Goal: Task Accomplishment & Management: Manage account settings

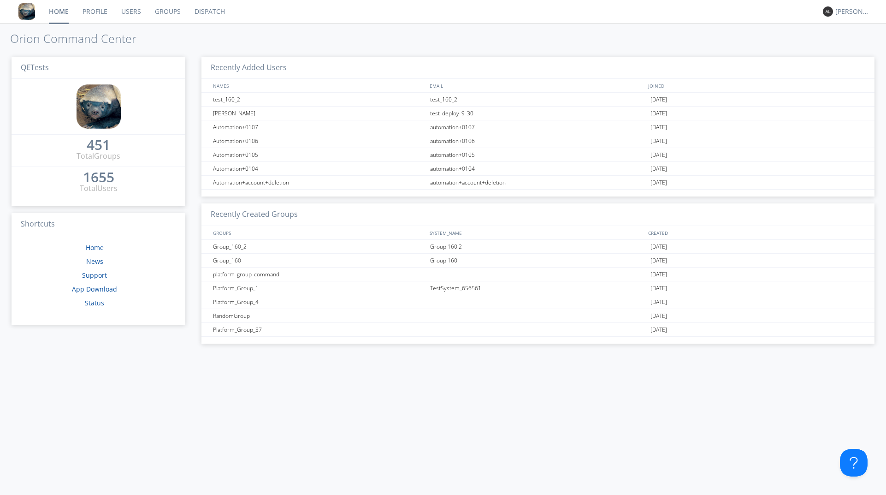
click at [173, 12] on link "Groups" at bounding box center [168, 11] width 40 height 23
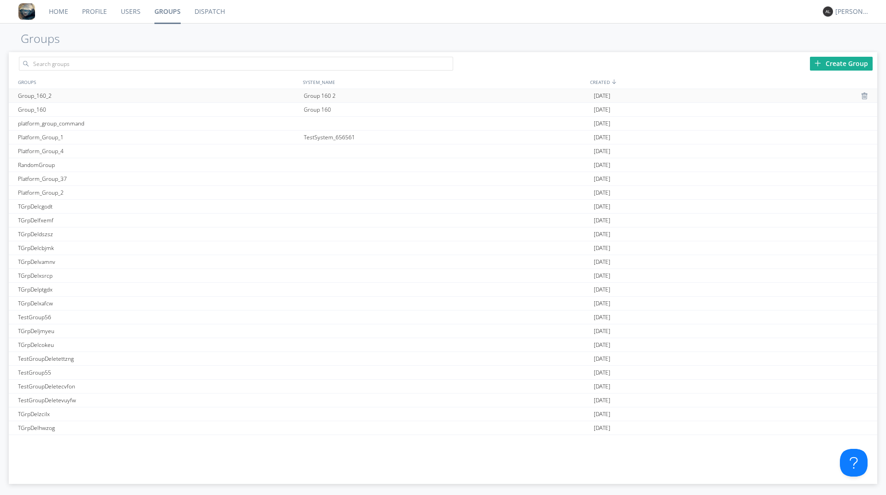
click at [132, 98] on div "Group_160_2" at bounding box center [159, 95] width 286 height 13
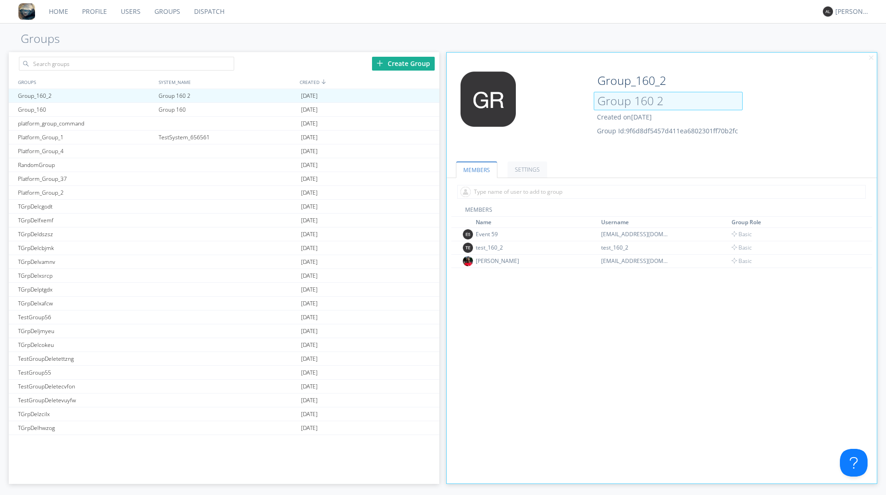
click at [665, 106] on input "Group 160 2" at bounding box center [668, 101] width 149 height 18
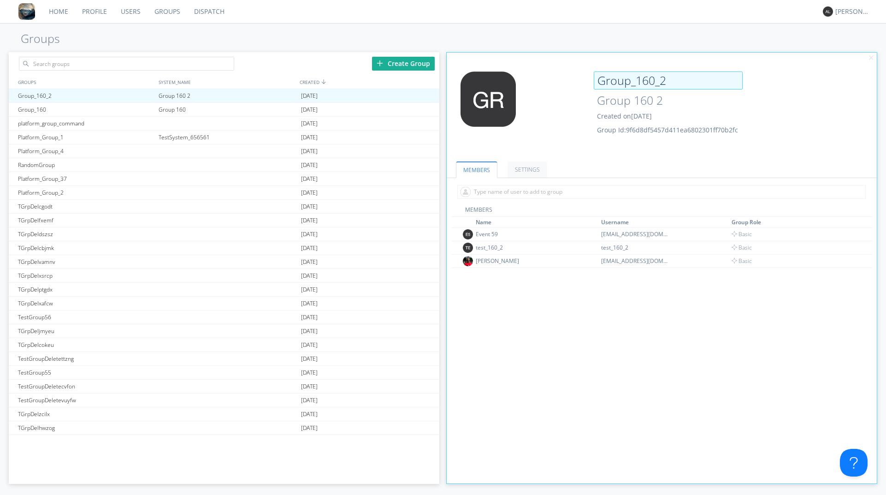
click at [625, 85] on input "Group_160_2" at bounding box center [668, 80] width 149 height 18
click at [603, 131] on span "Group Id: 9f6d8df5457d411ea6802301ff70b2fc" at bounding box center [667, 129] width 141 height 9
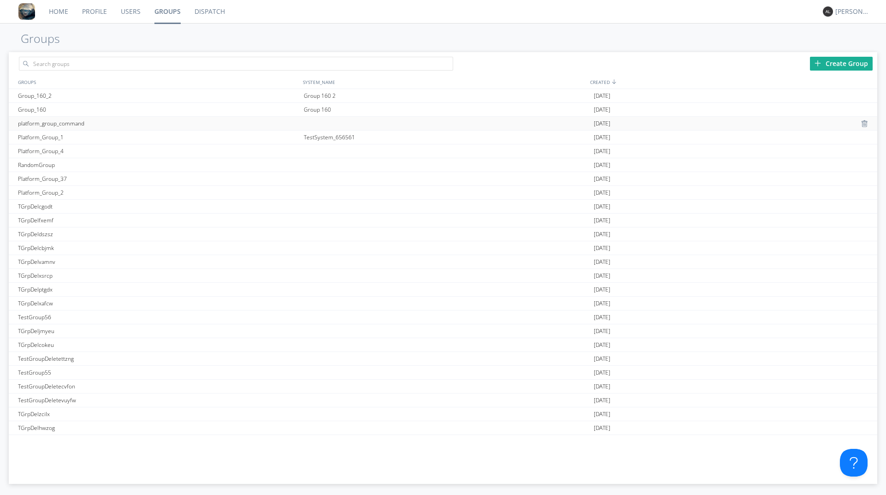
click at [275, 124] on div "platform_group_command" at bounding box center [159, 123] width 286 height 13
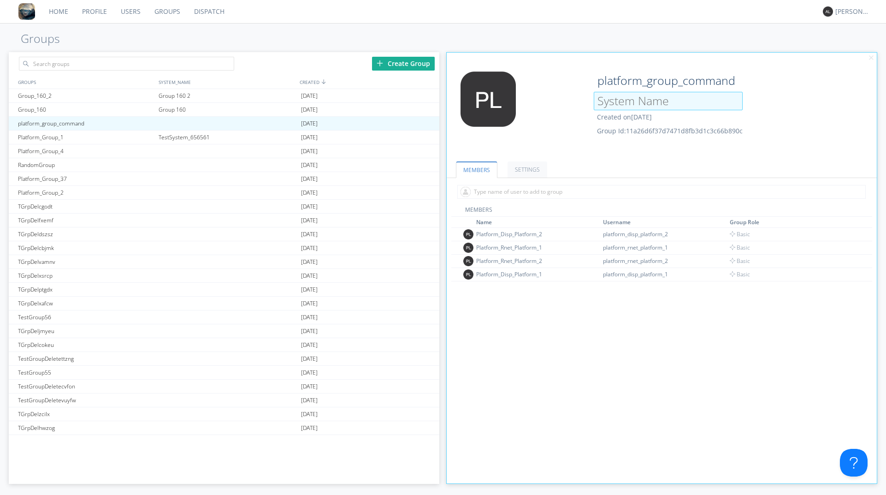
click at [636, 96] on input at bounding box center [668, 101] width 149 height 18
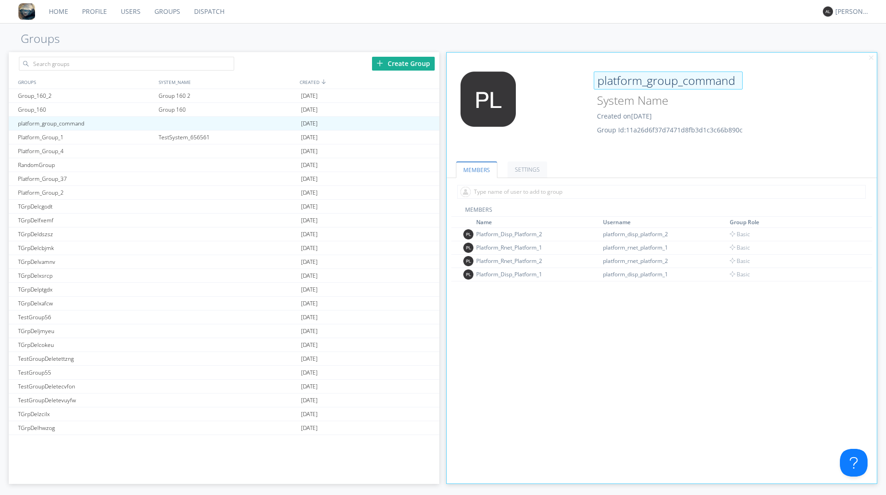
type input "undefined"
click at [633, 77] on input "platform_group_command" at bounding box center [668, 80] width 149 height 18
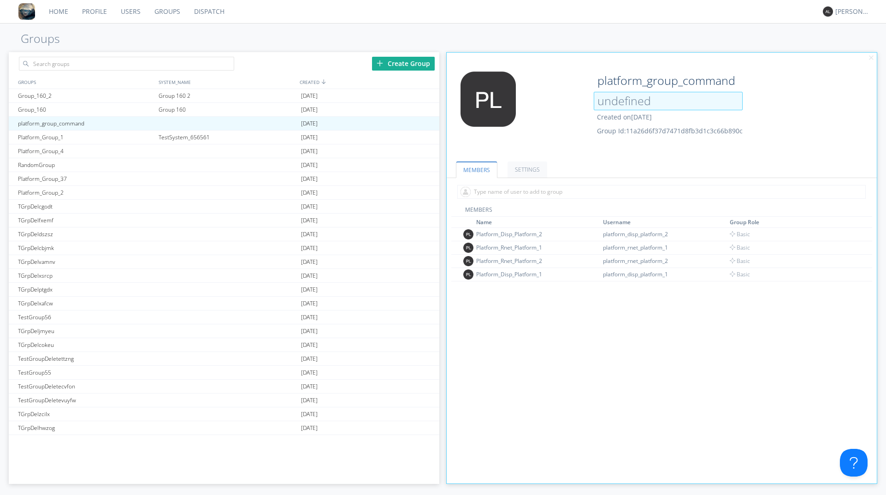
click at [620, 103] on input "undefined" at bounding box center [668, 101] width 149 height 18
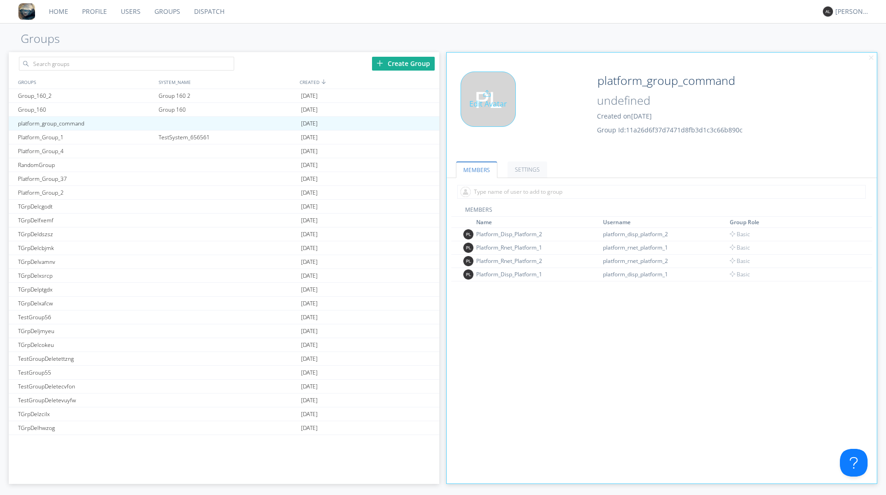
click at [556, 143] on div "Edit Avatar" at bounding box center [518, 110] width 143 height 78
click at [189, 100] on div "Group 160 2" at bounding box center [227, 95] width 142 height 13
type input "Group_160_2"
type input "Group 160 2"
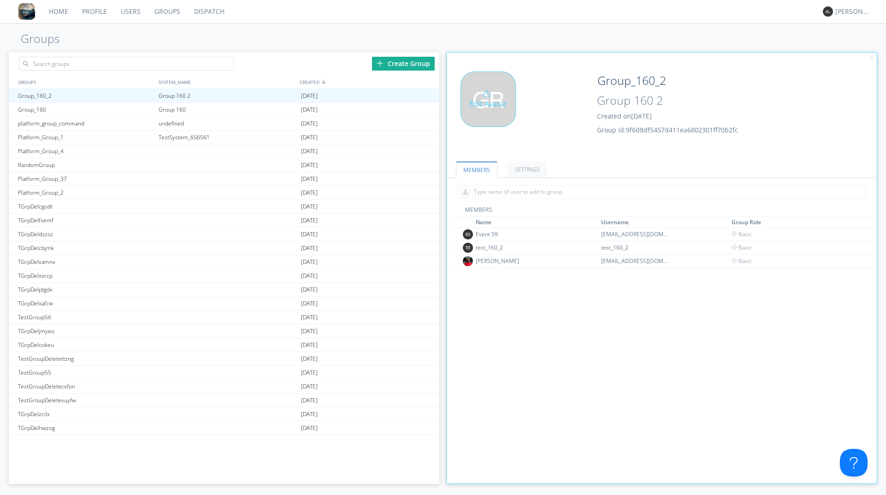
click at [480, 106] on div "Edit Avatar" at bounding box center [488, 98] width 55 height 55
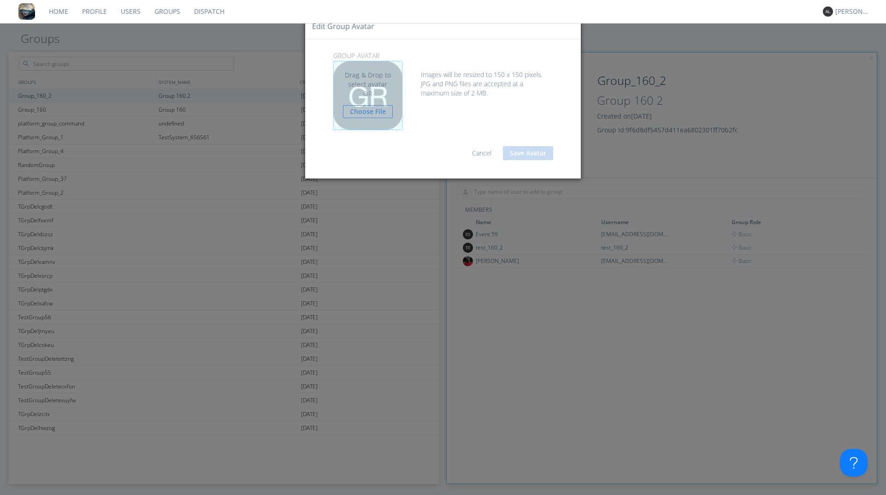
click at [383, 99] on div "Drag & Drop to select avatar OR Choose File" at bounding box center [367, 95] width 69 height 69
click at [376, 114] on link "Choose File" at bounding box center [368, 111] width 50 height 13
type input "C:\fakepath\orion.png"
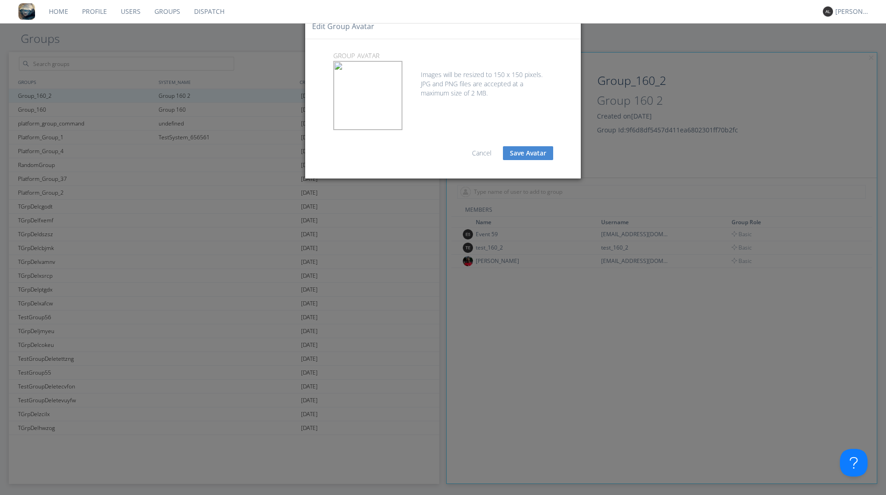
click at [523, 159] on button "Save Avatar" at bounding box center [528, 153] width 50 height 14
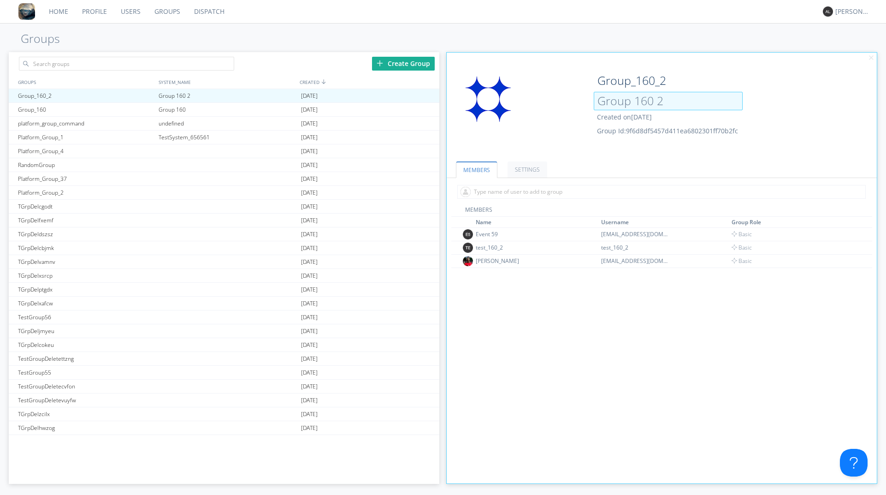
click at [633, 97] on input "Group 160 2" at bounding box center [668, 101] width 149 height 18
click at [524, 112] on div "Edit Avatar" at bounding box center [518, 110] width 143 height 78
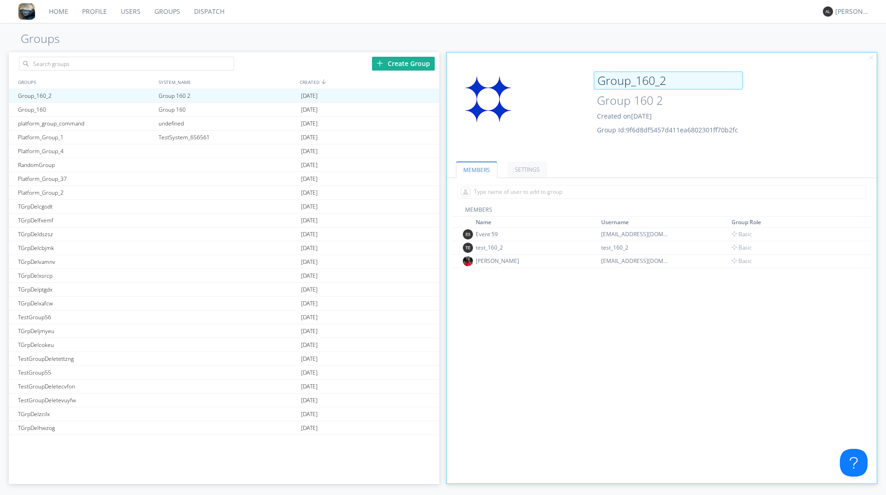
click at [632, 80] on input "Group_160_2" at bounding box center [668, 80] width 149 height 18
click at [213, 14] on link "Dispatch" at bounding box center [209, 11] width 44 height 23
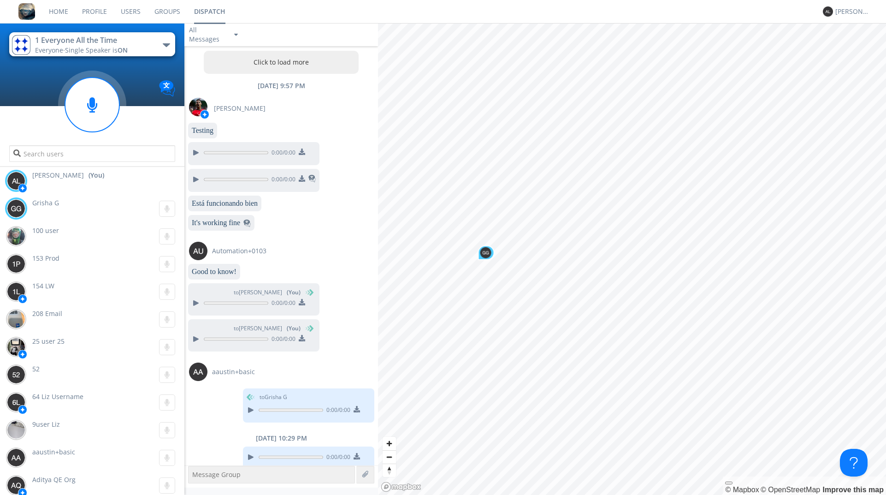
click at [150, 10] on link "Groups" at bounding box center [168, 11] width 40 height 23
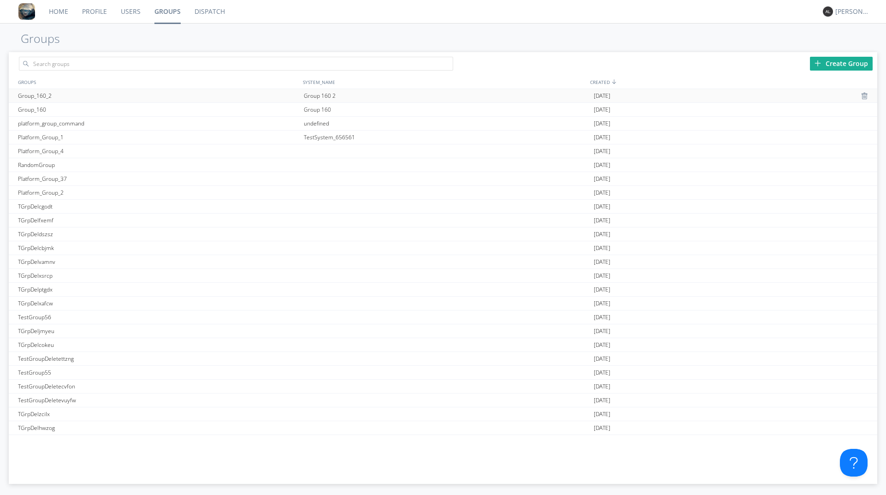
click at [84, 89] on div "Group_160_2" at bounding box center [159, 95] width 286 height 13
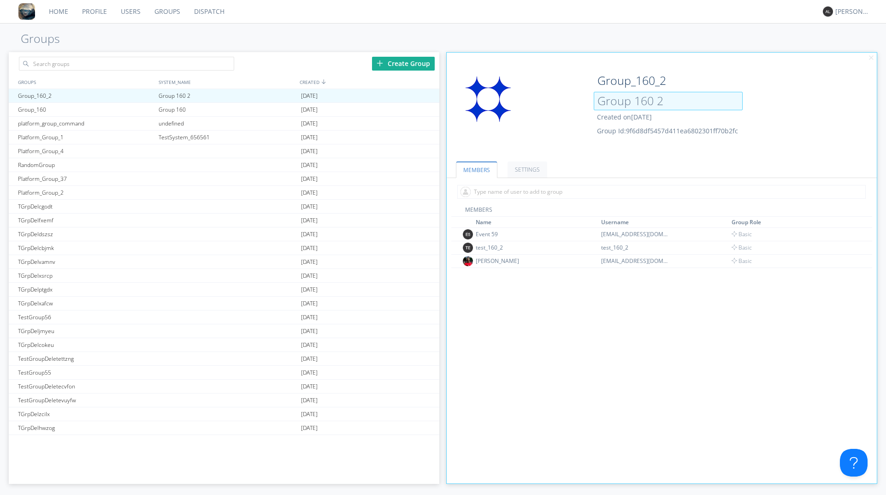
click at [622, 100] on input "Group 160 2" at bounding box center [668, 101] width 149 height 18
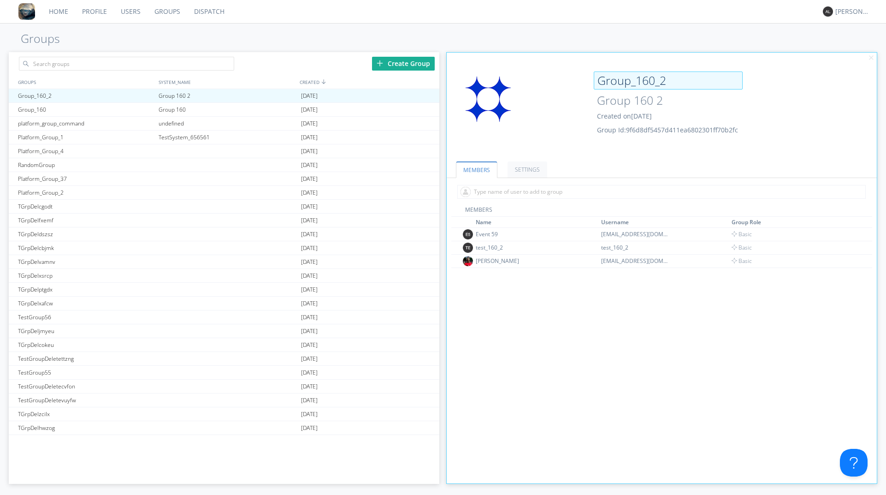
click at [619, 85] on input "Group_160_2" at bounding box center [668, 80] width 149 height 18
click at [558, 130] on div "Edit Avatar" at bounding box center [518, 110] width 143 height 78
click at [187, 134] on div "TestSystem_656561" at bounding box center [227, 136] width 142 height 13
type input "Platform_Group_1"
type input "TestSystem_656561"
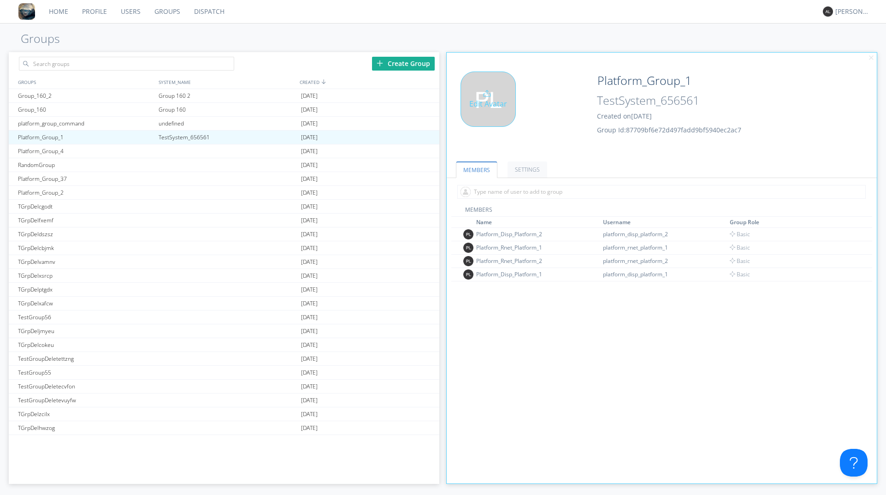
click at [497, 106] on div "Edit Avatar" at bounding box center [488, 98] width 55 height 55
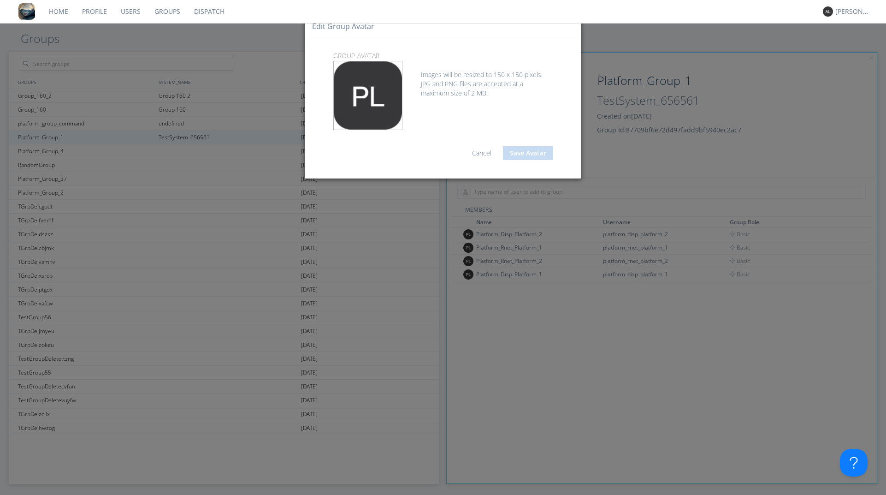
click at [479, 151] on link "Cancel" at bounding box center [481, 152] width 19 height 9
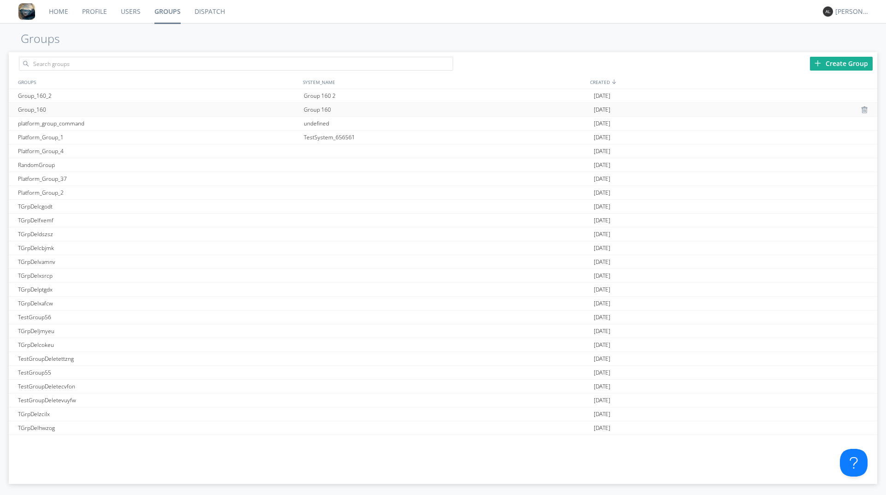
click at [185, 103] on div "Group_160" at bounding box center [159, 109] width 286 height 13
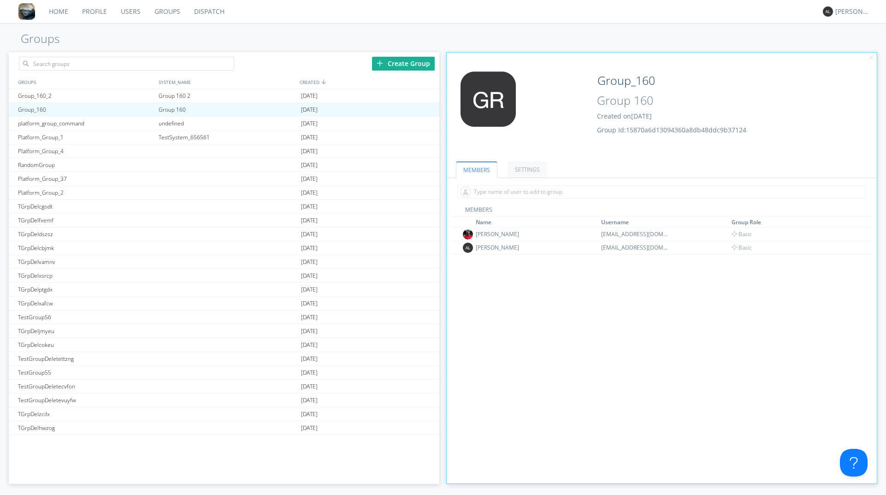
click at [611, 115] on span "Created on 2025-09-30" at bounding box center [624, 116] width 55 height 9
click at [611, 103] on input "Group 160" at bounding box center [668, 101] width 149 height 18
click at [611, 80] on input "Group_160" at bounding box center [668, 80] width 149 height 18
click at [128, 95] on div "Group_160_2" at bounding box center [86, 95] width 141 height 13
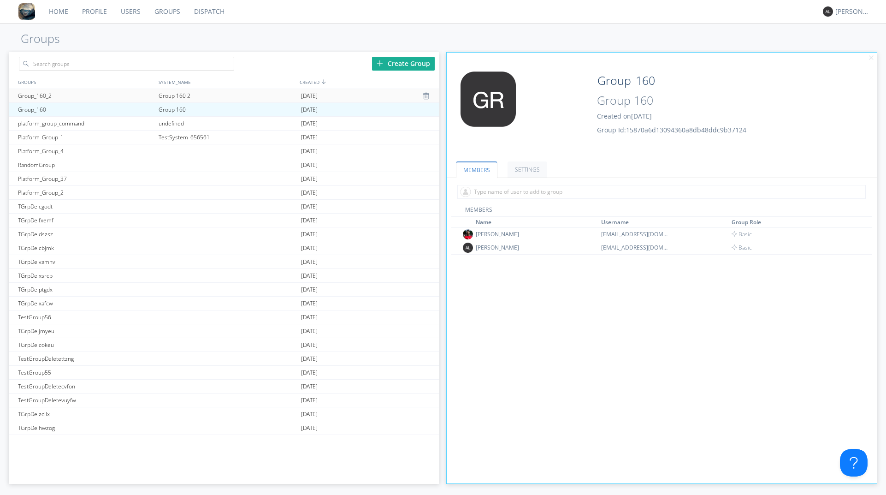
type input "Group_160_2"
type input "Group 160 2"
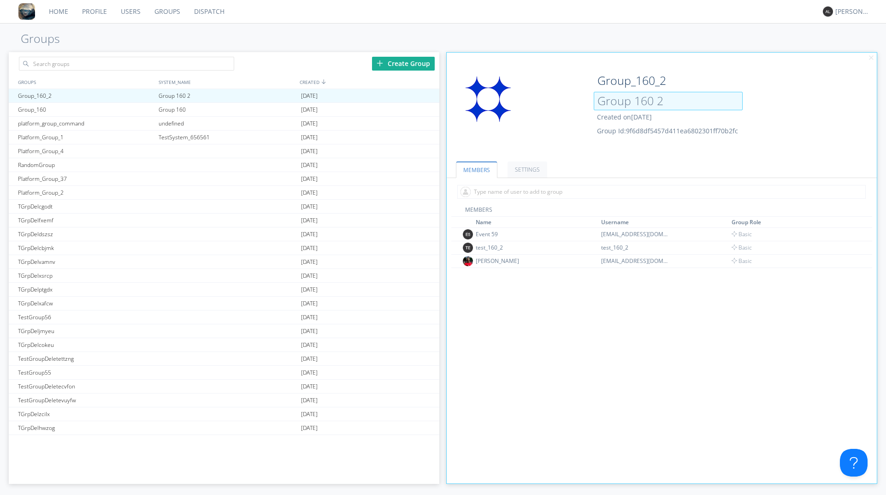
click at [620, 94] on input "Group 160 2" at bounding box center [668, 101] width 149 height 18
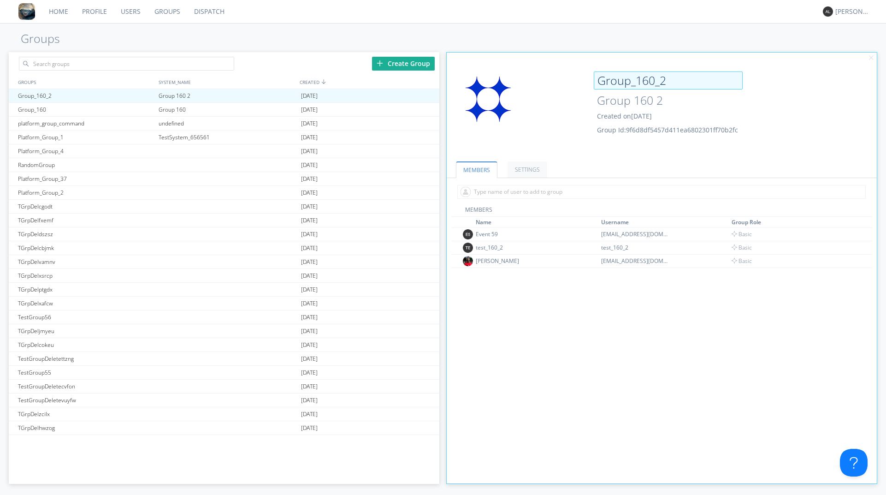
click at [620, 80] on input "Group_160_2" at bounding box center [668, 80] width 149 height 18
click at [856, 14] on div "[PERSON_NAME]" at bounding box center [853, 11] width 35 height 9
click at [845, 52] on div "Log Out" at bounding box center [857, 49] width 47 height 17
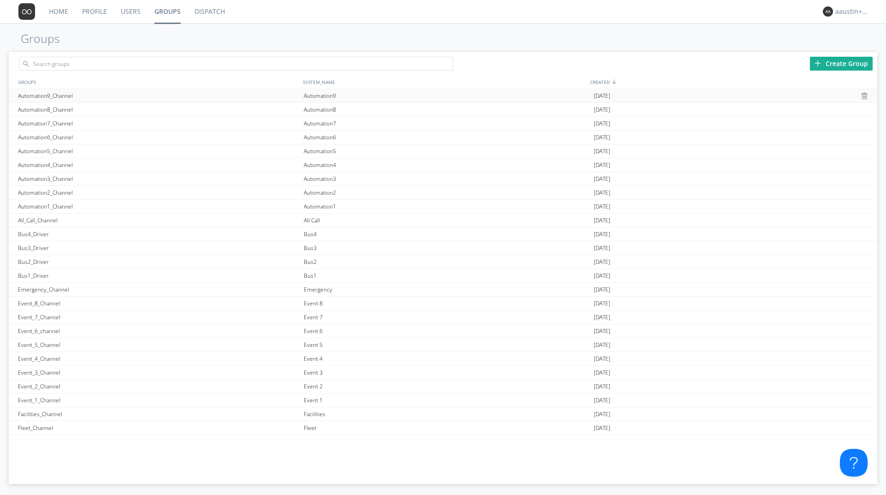
click at [201, 97] on div "Automation9_Channel" at bounding box center [159, 95] width 286 height 13
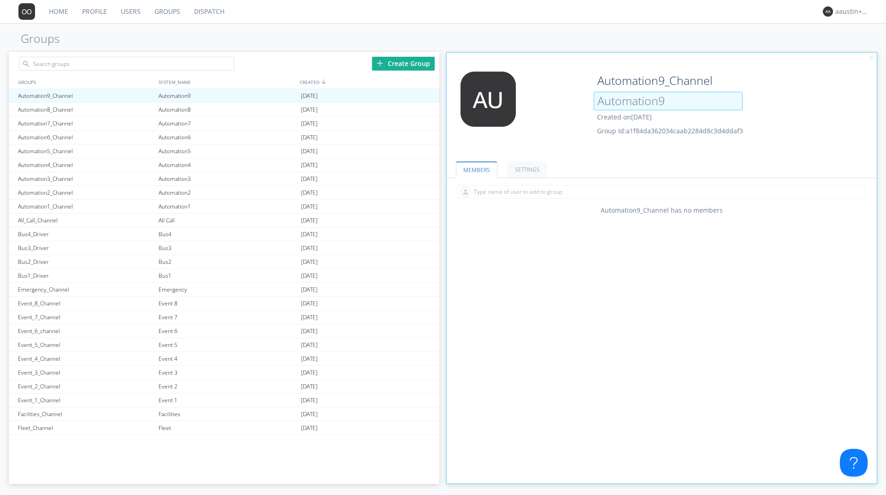
click at [643, 108] on input "Automation9" at bounding box center [668, 101] width 149 height 18
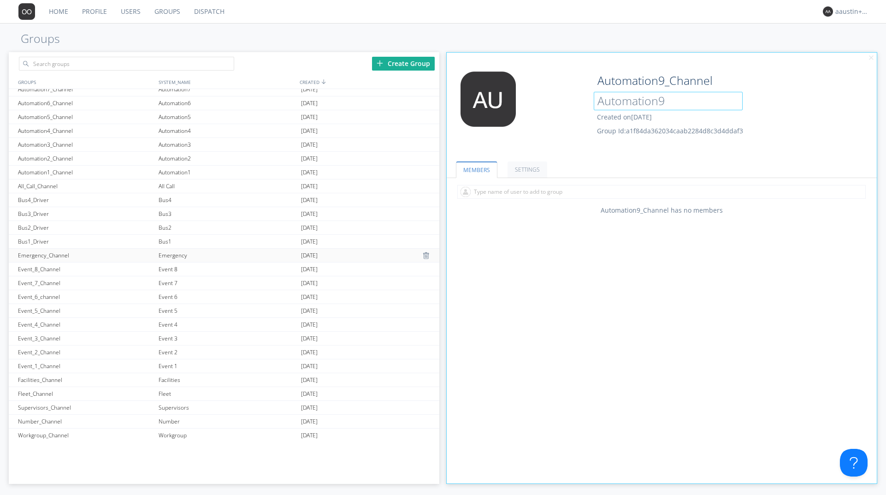
scroll to position [51, 0]
click at [33, 373] on div "Fleet_Channel" at bounding box center [86, 376] width 141 height 13
type input "Fleet_Channel"
type input "Fleet"
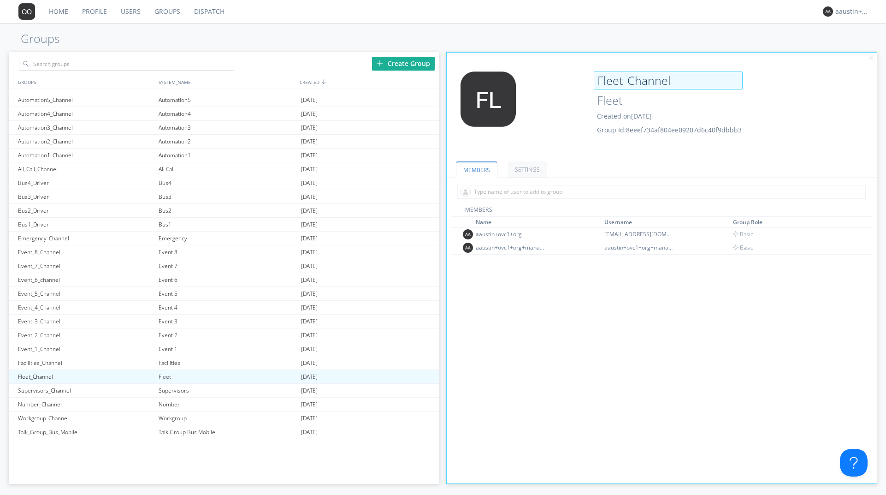
click at [615, 81] on input "Fleet_Channel" at bounding box center [668, 80] width 149 height 18
click at [29, 340] on div "Event_2_Channel" at bounding box center [86, 334] width 141 height 13
type input "Event_2_Channel"
type input "Event 2"
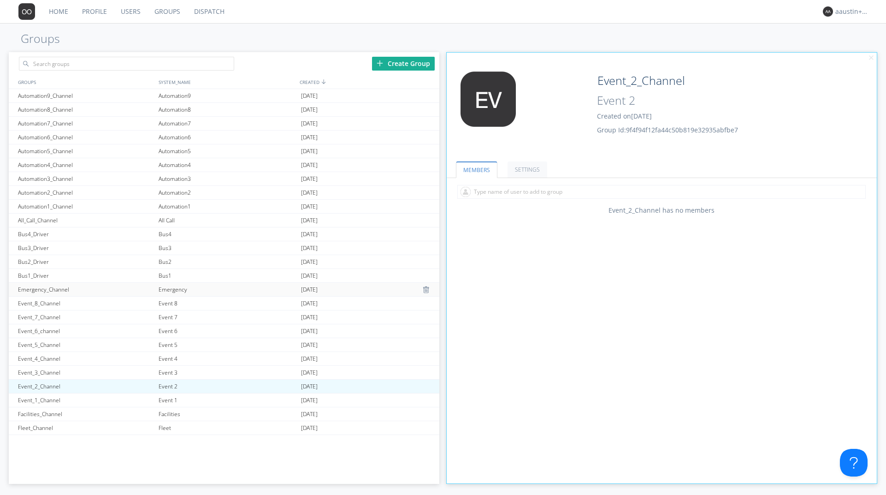
scroll to position [51, 0]
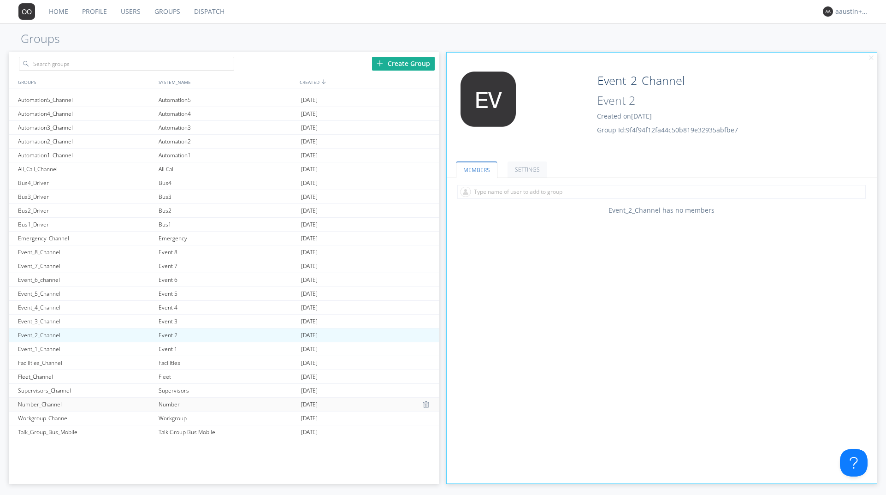
click at [46, 401] on div "Number_Channel" at bounding box center [86, 403] width 141 height 13
type input "Number_Channel"
type input "Number"
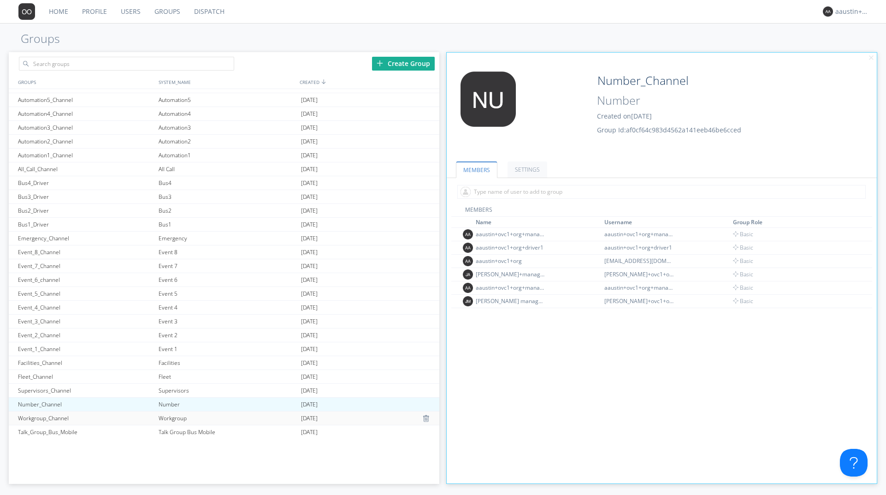
click at [51, 412] on div "Workgroup_Channel" at bounding box center [86, 417] width 141 height 13
type input "Workgroup_Channel"
type input "Workgroup"
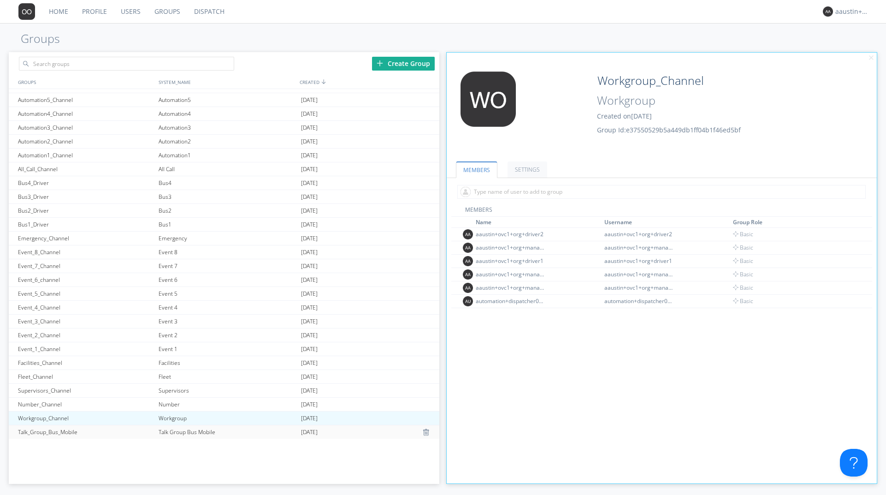
click at [53, 429] on div "Talk_Group_Bus_Mobile" at bounding box center [86, 432] width 141 height 14
type input "Talk_Group_Bus_Mobile"
type input "Talk Group Bus Mobile"
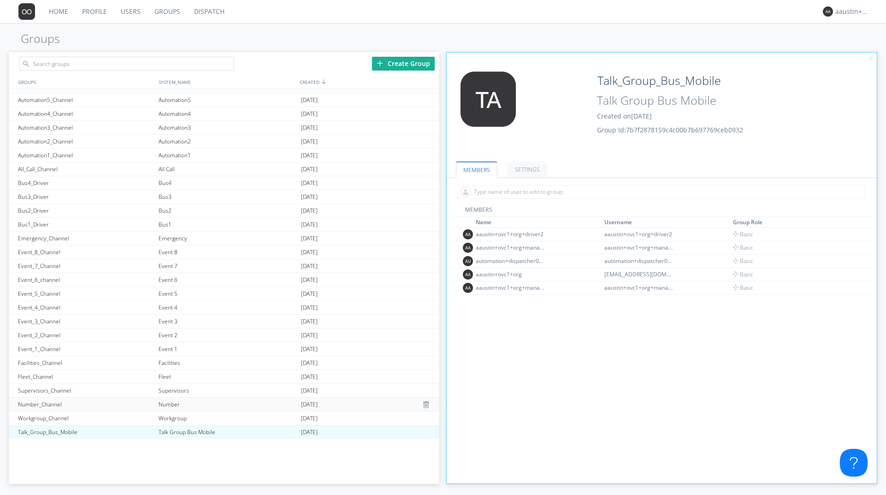
click at [50, 401] on div "Number_Channel" at bounding box center [86, 403] width 141 height 13
type input "Number_Channel"
type input "Number"
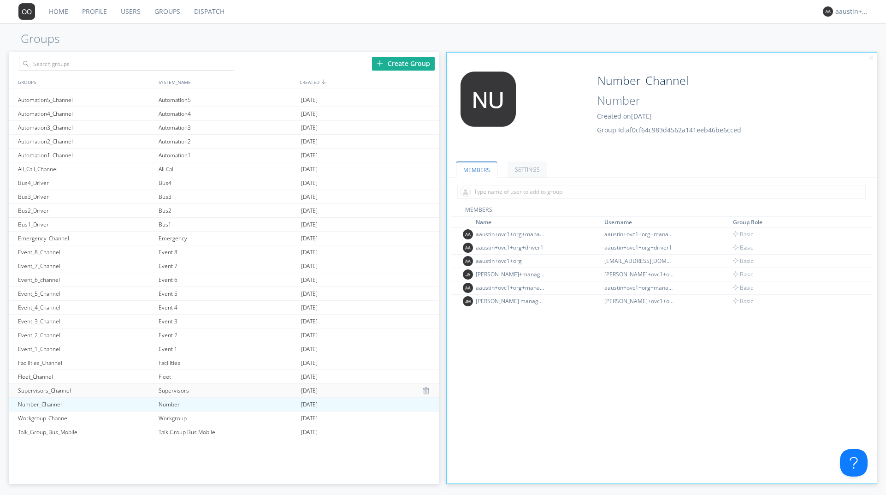
click at [50, 387] on div "Supervisors_Channel" at bounding box center [86, 390] width 141 height 13
type input "Supervisors_Channel"
type input "Supervisors"
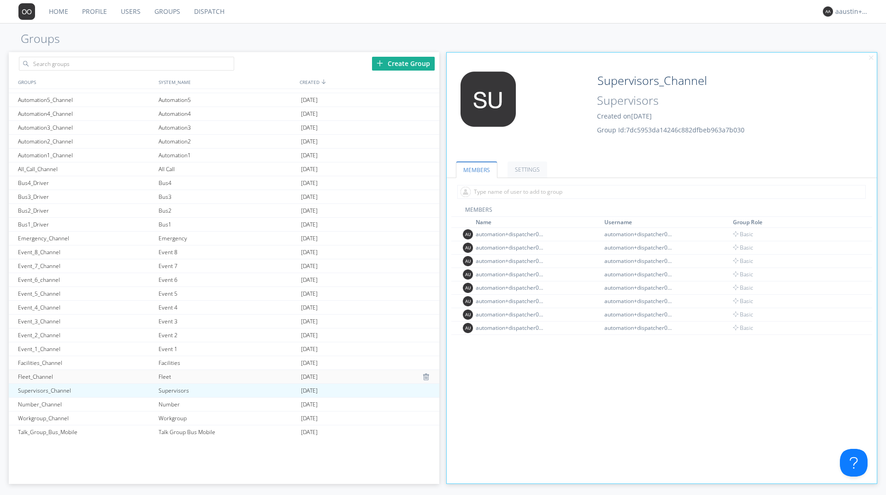
click at [50, 375] on div "Fleet_Channel" at bounding box center [86, 376] width 141 height 13
type input "Fleet_Channel"
type input "Fleet"
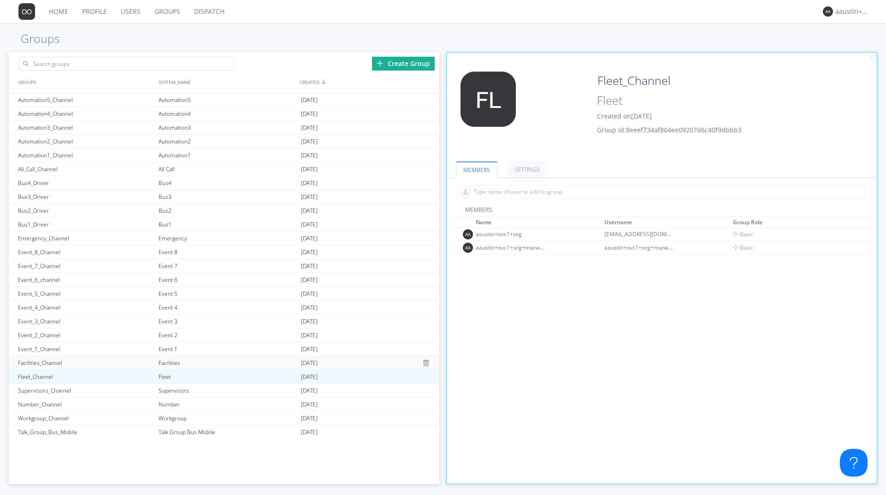
click at [50, 362] on div "Facilities_Channel" at bounding box center [86, 362] width 141 height 13
type input "Facilities_Channel"
type input "Facilities"
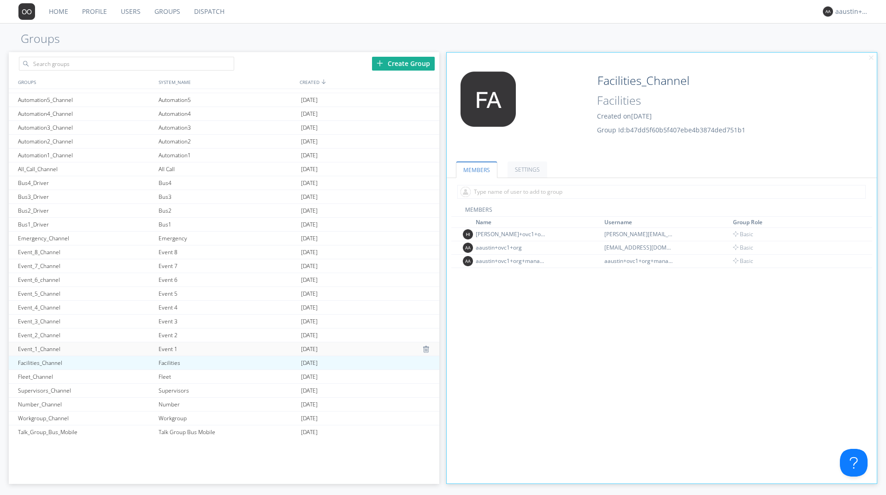
click at [53, 343] on div "Event_1_Channel" at bounding box center [86, 348] width 141 height 13
type input "Event_1_Channel"
type input "Event 1"
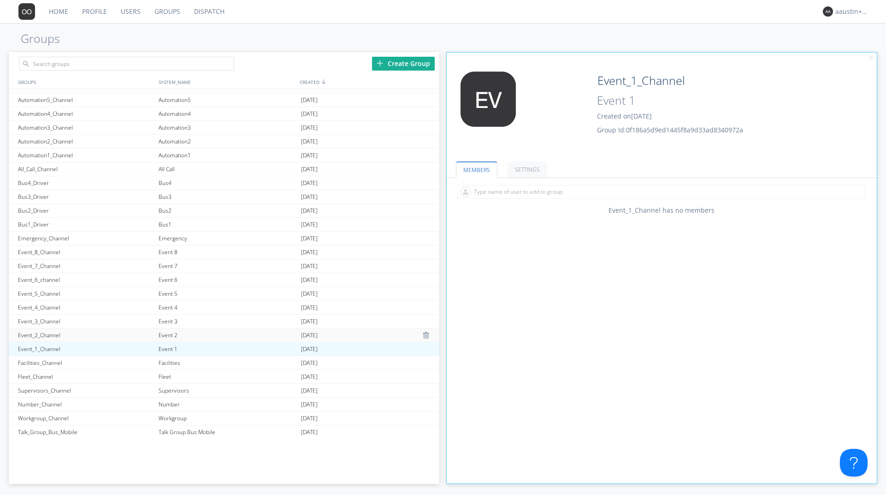
click at [52, 334] on div "Event_2_Channel" at bounding box center [86, 334] width 141 height 13
type input "Event_2_Channel"
type input "Event 2"
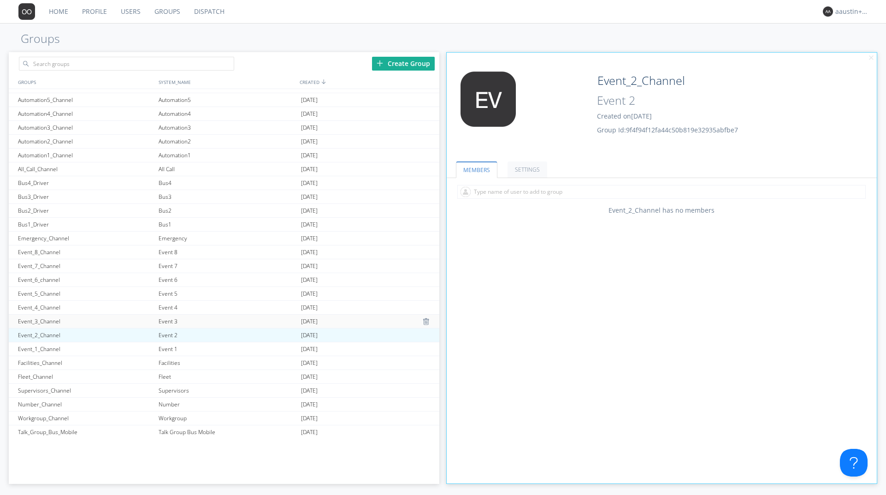
click at [53, 322] on div "Event_3_Channel" at bounding box center [86, 320] width 141 height 13
type input "Event_3_Channel"
type input "Event 3"
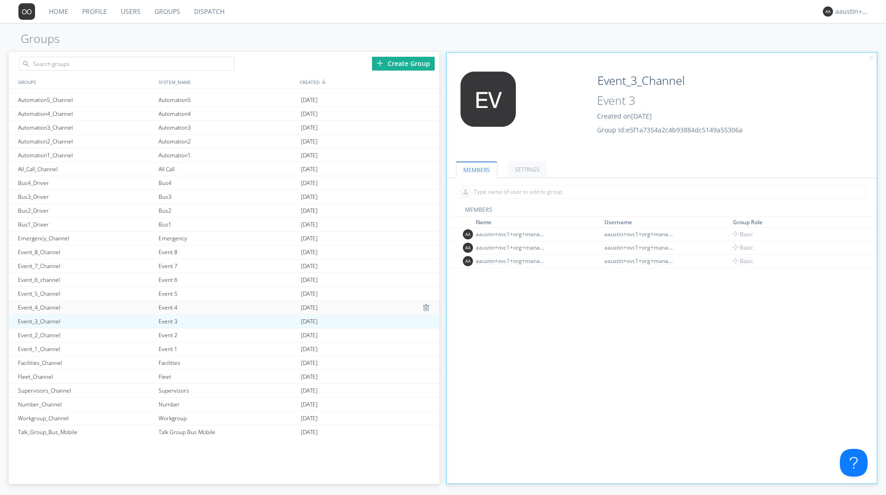
click at [53, 304] on div "Event_4_Channel" at bounding box center [86, 307] width 141 height 13
type input "Event_4_Channel"
type input "Event 4"
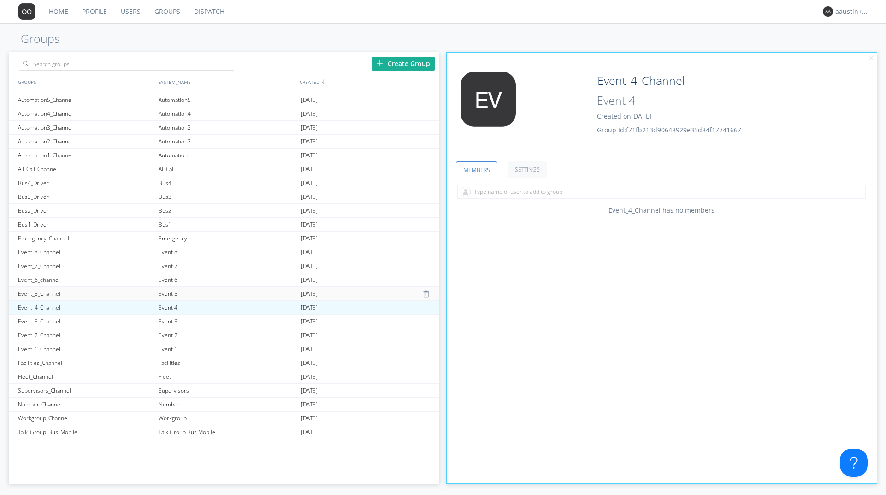
click at [51, 293] on div "Event_5_Channel" at bounding box center [86, 293] width 141 height 13
type input "Event_5_Channel"
type input "Event 5"
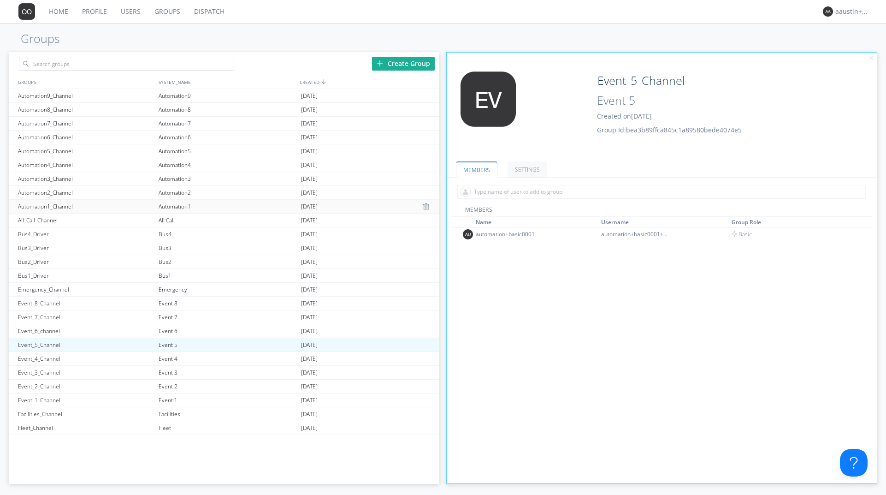
click at [48, 202] on div "Automation1_Channel" at bounding box center [86, 206] width 141 height 13
type input "Automation1_Channel"
type input "Automation1"
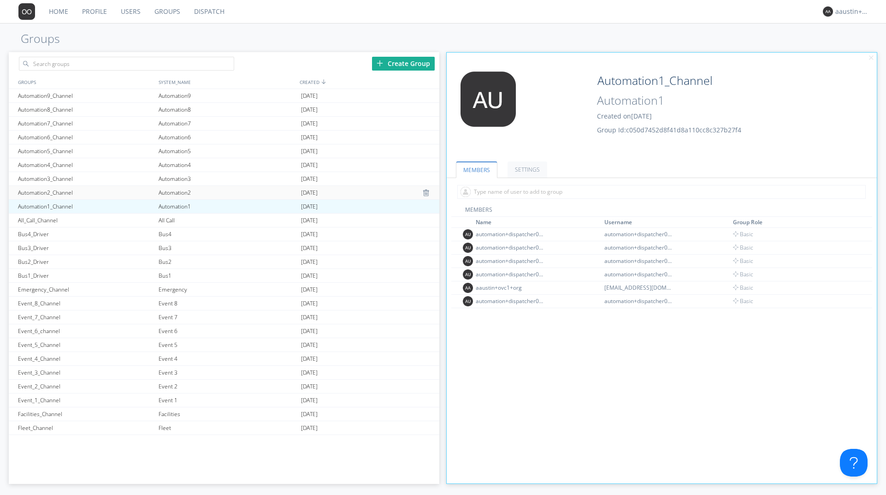
click at [49, 190] on div "Automation2_Channel" at bounding box center [86, 192] width 141 height 13
type input "Automation2_Channel"
type input "Automation2"
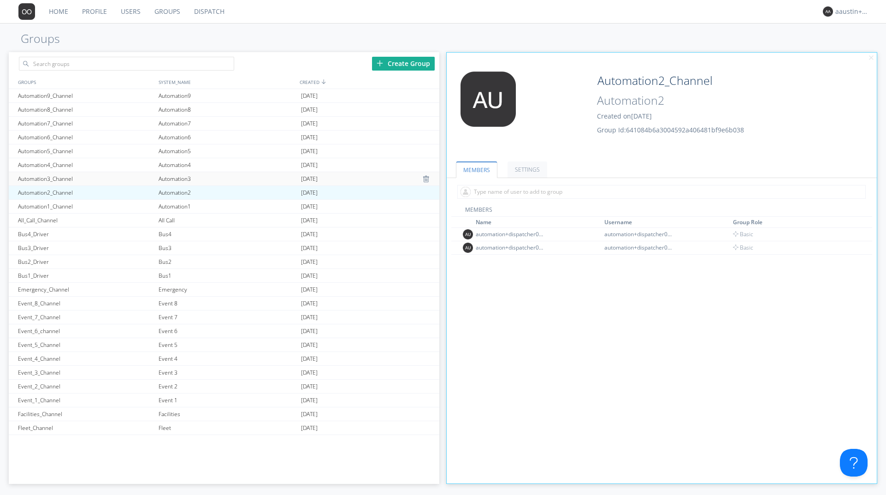
click at [49, 176] on div "Automation3_Channel" at bounding box center [86, 178] width 141 height 13
type input "Automation3_Channel"
type input "Automation3"
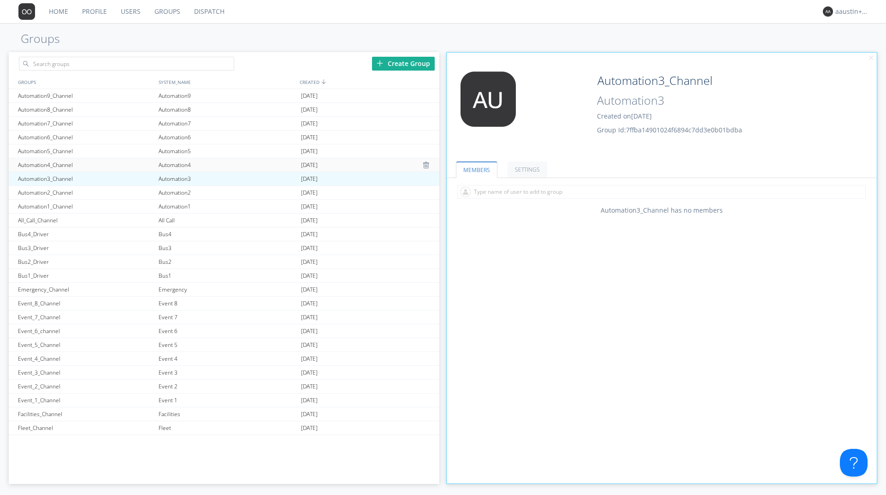
click at [53, 161] on div "Automation4_Channel" at bounding box center [86, 164] width 141 height 13
type input "Automation4_Channel"
type input "Automation4"
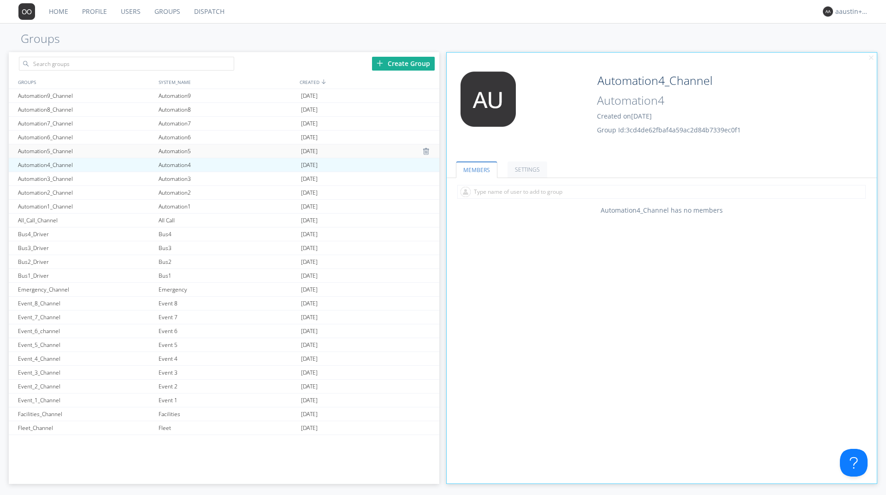
click at [57, 145] on div "Automation5_Channel" at bounding box center [86, 150] width 141 height 13
type input "Automation5_Channel"
type input "Automation5"
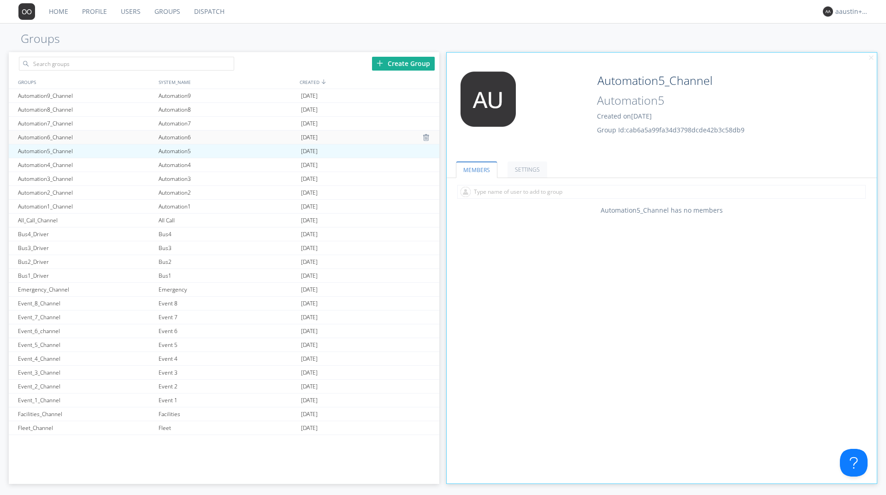
click at [57, 134] on div "Automation6_Channel" at bounding box center [86, 136] width 141 height 13
type input "Automation6_Channel"
type input "Automation6"
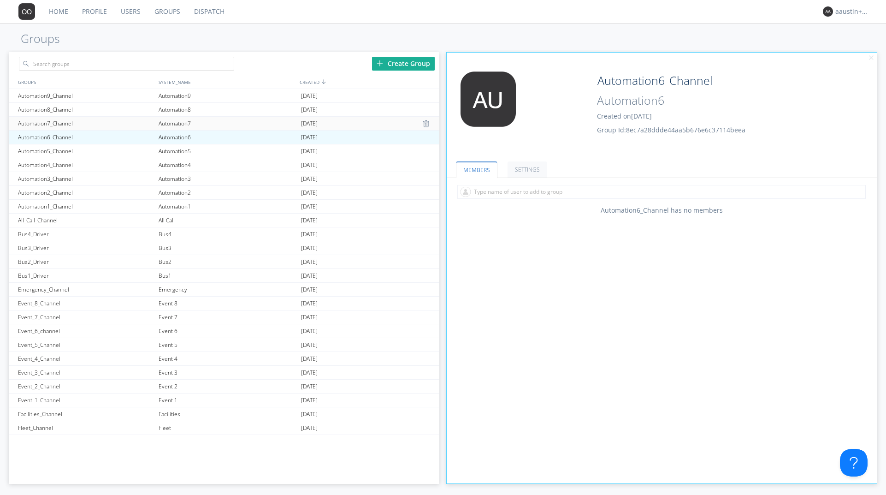
click at [58, 121] on div "Automation7_Channel" at bounding box center [86, 123] width 141 height 13
type input "Automation7_Channel"
type input "Automation7"
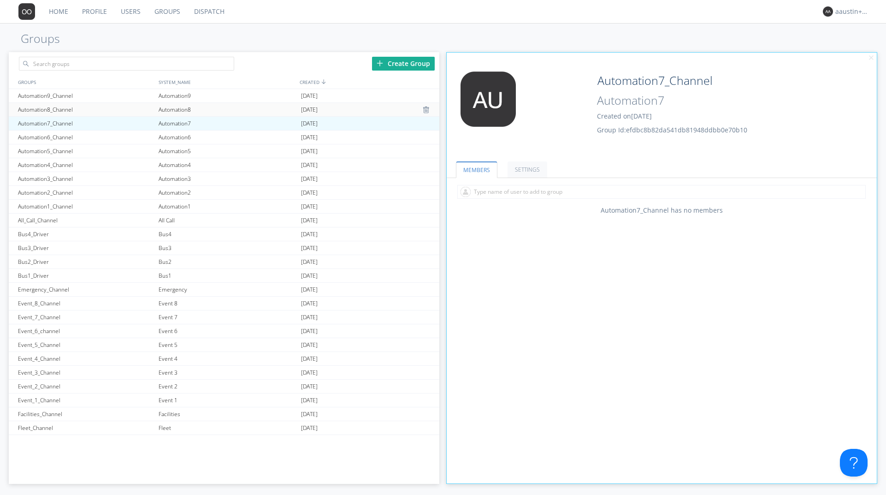
click at [59, 109] on div "Automation8_Channel" at bounding box center [86, 109] width 141 height 13
type input "Automation8_Channel"
type input "Automation8"
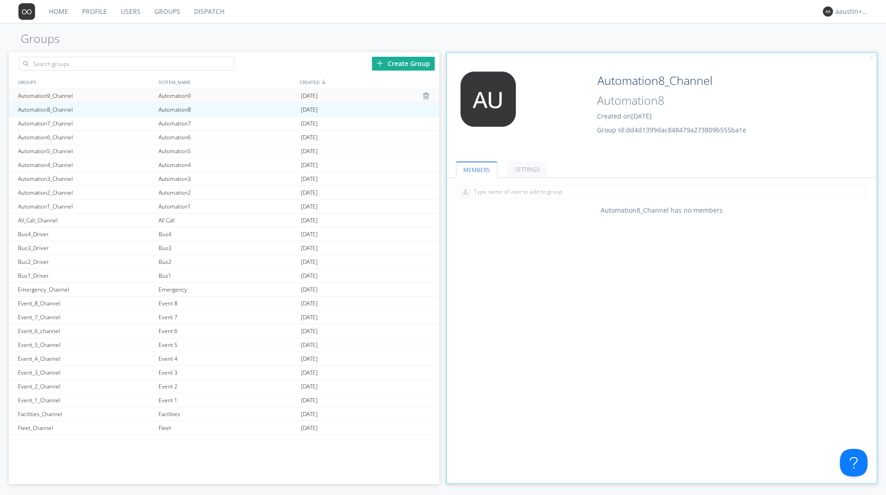
click at [59, 96] on div "Automation9_Channel" at bounding box center [86, 95] width 141 height 13
type input "Automation9_Channel"
type input "Automation9"
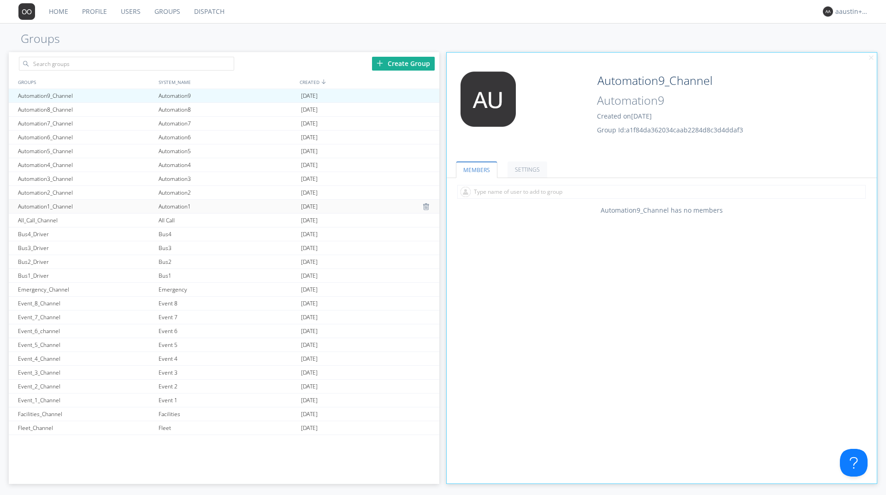
click at [49, 200] on div "Automation1_Channel" at bounding box center [86, 206] width 141 height 13
type input "Automation1_Channel"
type input "Automation1"
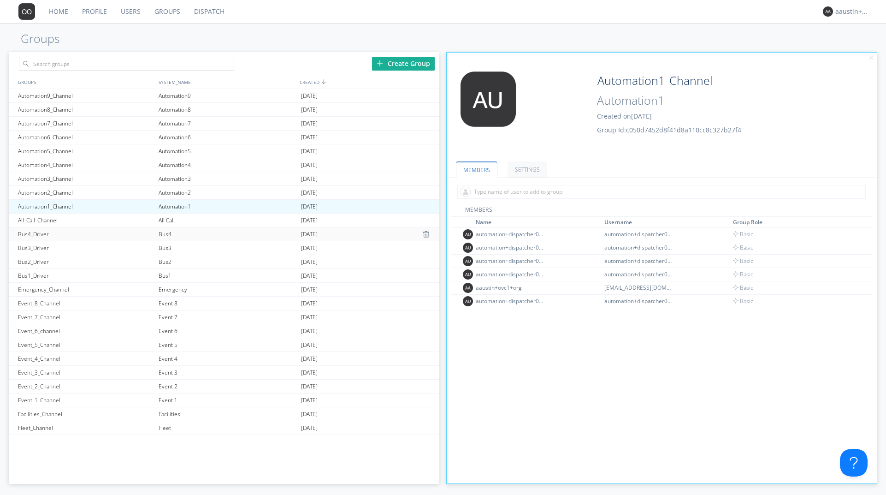
click at [36, 235] on div "Bus4_Driver" at bounding box center [86, 233] width 141 height 13
type input "Bus4_Driver"
type input "Bus4"
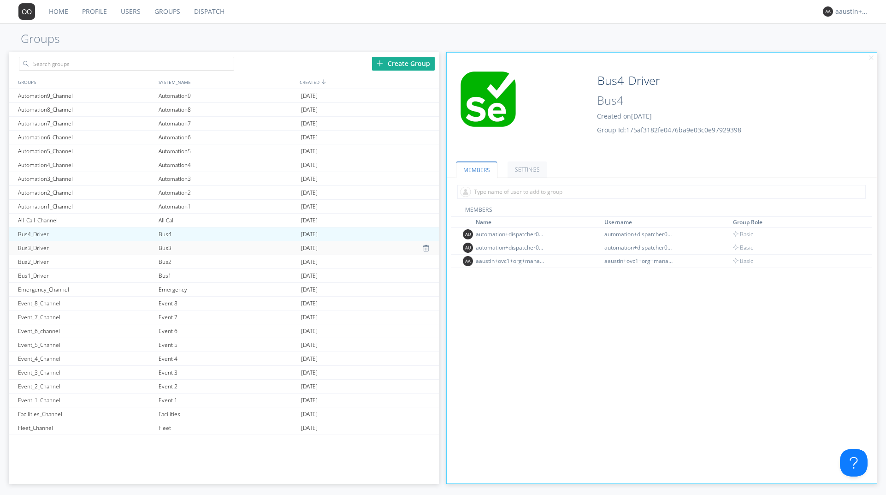
click at [35, 248] on div "Bus3_Driver" at bounding box center [86, 247] width 141 height 13
type input "Bus3_Driver"
type input "Bus3"
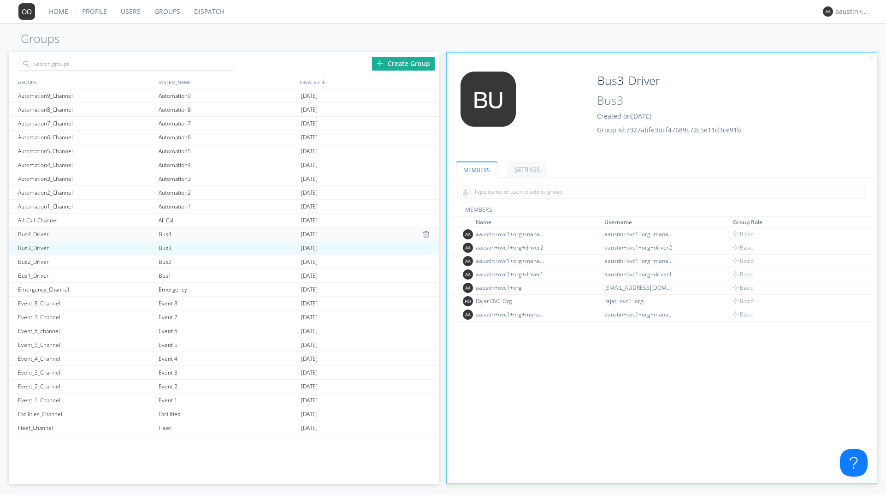
click at [41, 236] on div "Bus4_Driver" at bounding box center [86, 233] width 141 height 13
type input "Bus4_Driver"
type input "Bus4"
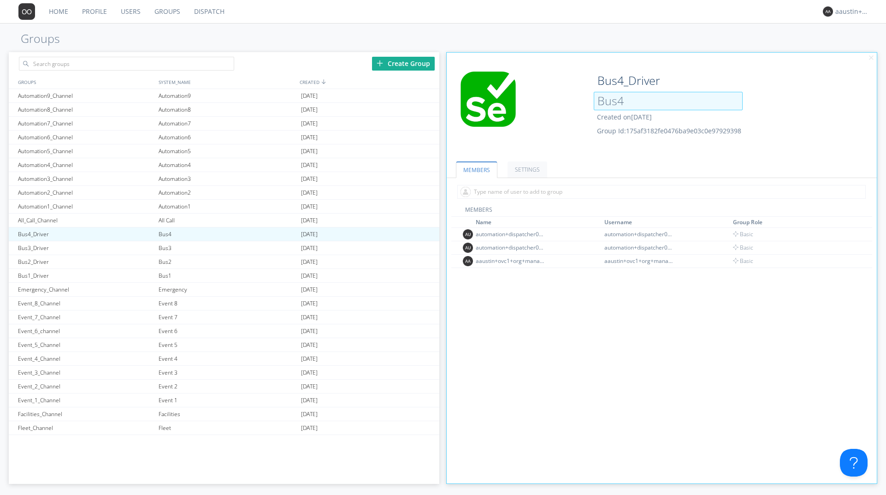
click at [638, 98] on input "Bus4" at bounding box center [668, 101] width 149 height 18
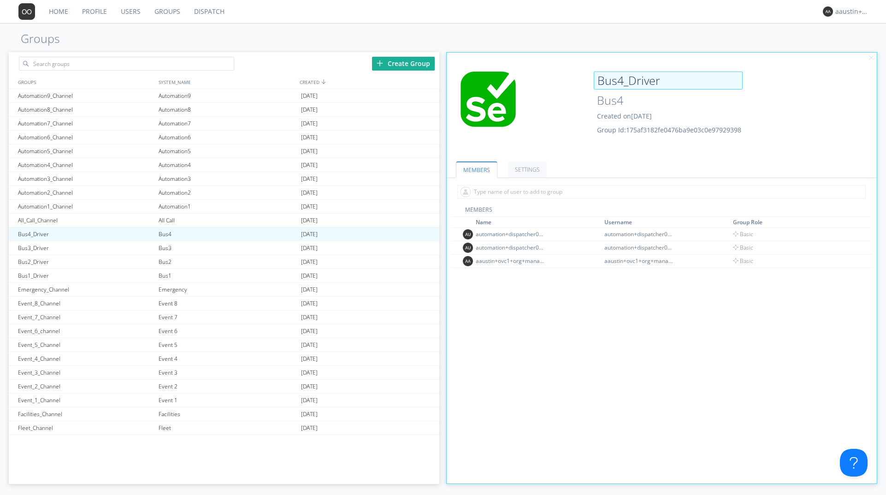
click at [635, 87] on input "Bus4_Driver" at bounding box center [668, 80] width 149 height 18
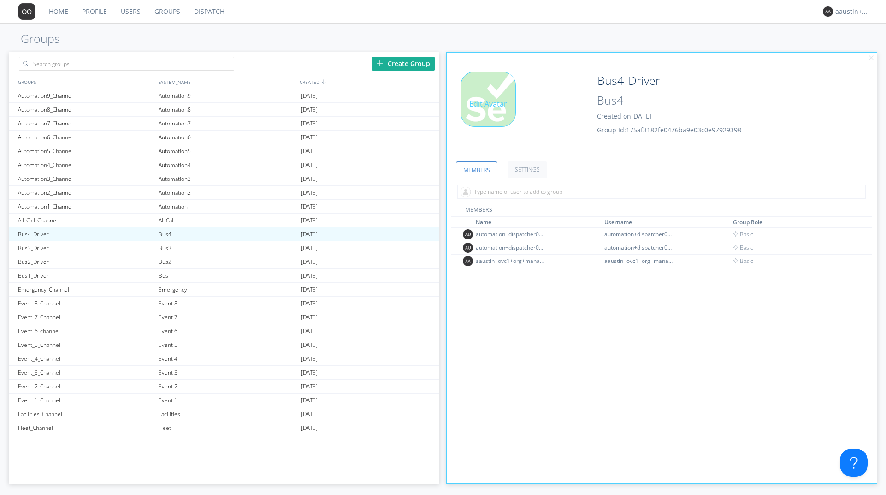
click at [530, 133] on div "Edit Avatar" at bounding box center [518, 110] width 143 height 78
click at [844, 15] on div "aaustin+ovc1+org" at bounding box center [853, 11] width 35 height 9
click at [843, 53] on div "Log Out" at bounding box center [857, 49] width 47 height 17
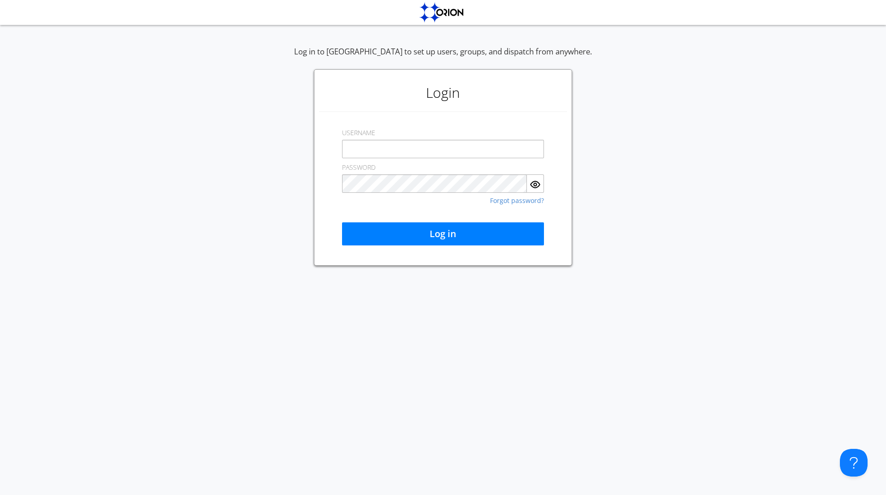
click at [387, 151] on input "text" at bounding box center [443, 149] width 202 height 18
type input "aaustin@orionlabs.io"
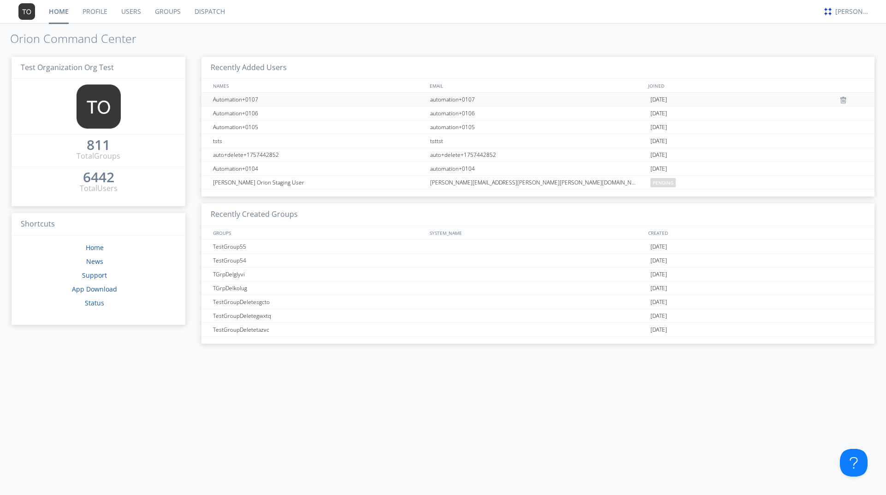
click at [250, 99] on div "Automation+0107" at bounding box center [319, 99] width 217 height 13
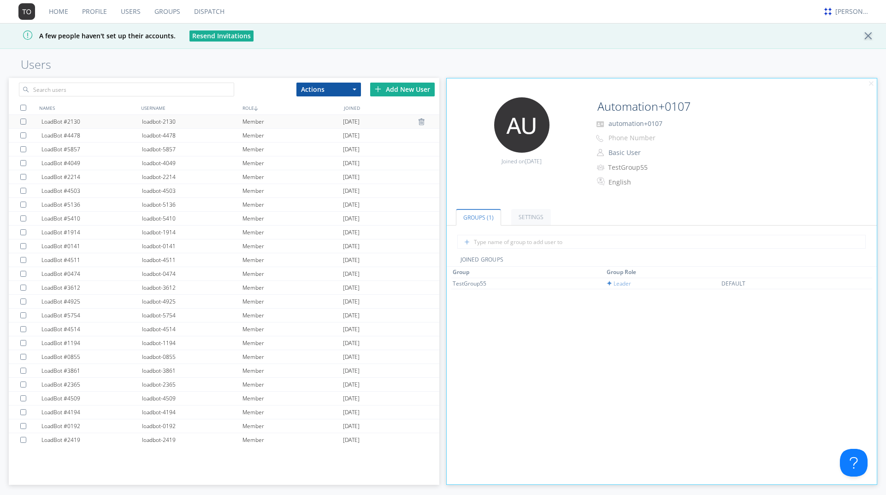
click at [309, 123] on div "Member" at bounding box center [293, 121] width 101 height 13
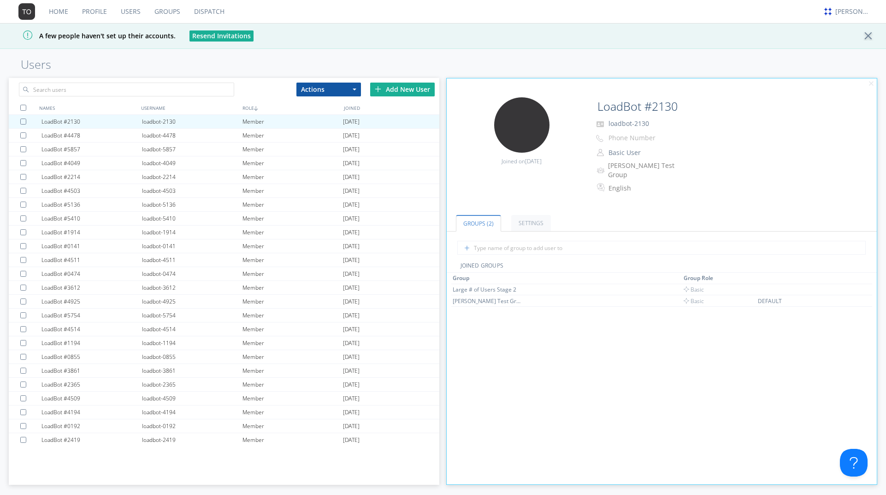
click at [619, 124] on span "loadbot-2130" at bounding box center [629, 123] width 41 height 9
click at [619, 109] on input "LoadBot #2130" at bounding box center [668, 106] width 149 height 18
click at [156, 89] on input "text" at bounding box center [126, 90] width 215 height 14
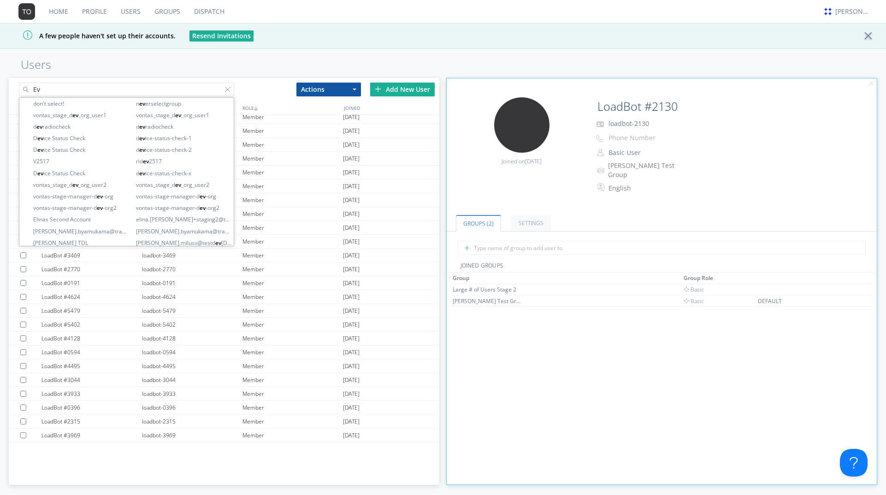
type input "E"
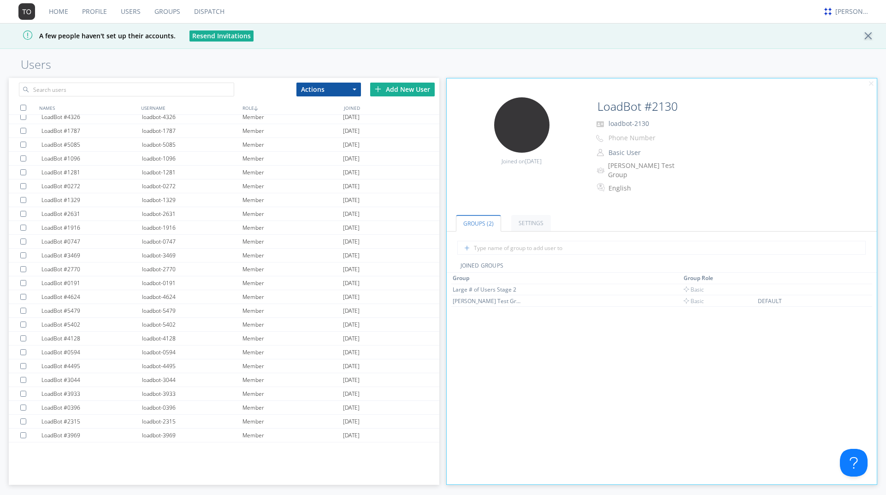
click at [156, 10] on link "Groups" at bounding box center [168, 11] width 40 height 23
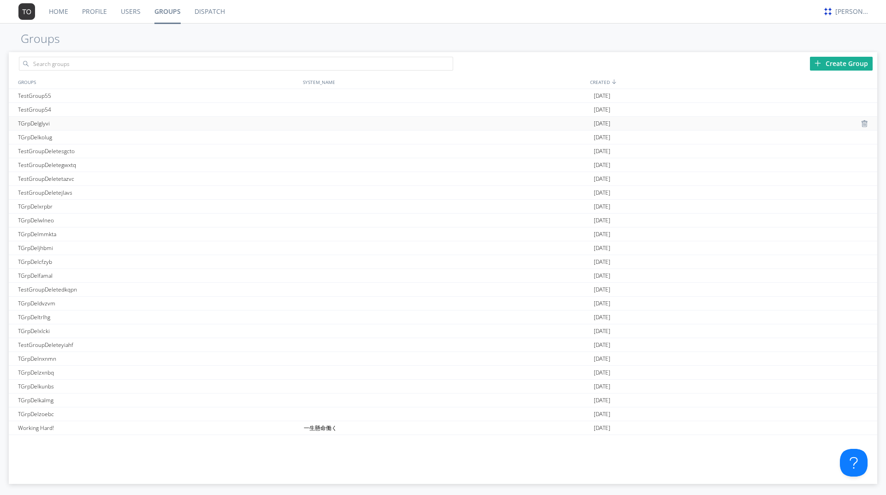
click at [97, 119] on div "TGrpDelglyvi" at bounding box center [159, 123] width 286 height 13
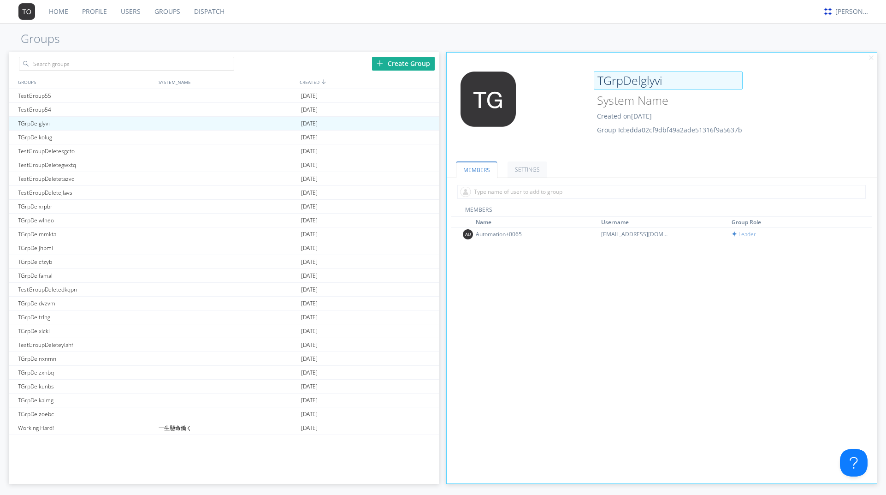
click at [609, 88] on input "TGrpDelglyvi" at bounding box center [668, 80] width 149 height 18
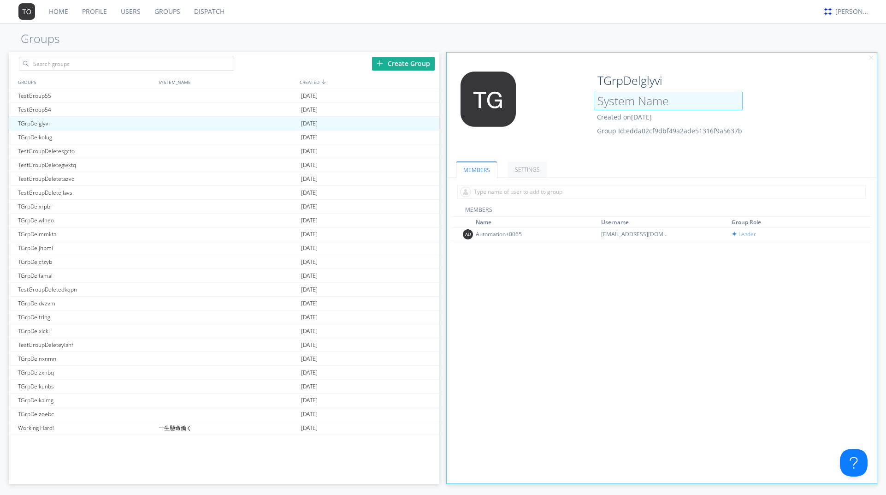
click at [600, 109] on input at bounding box center [668, 101] width 149 height 18
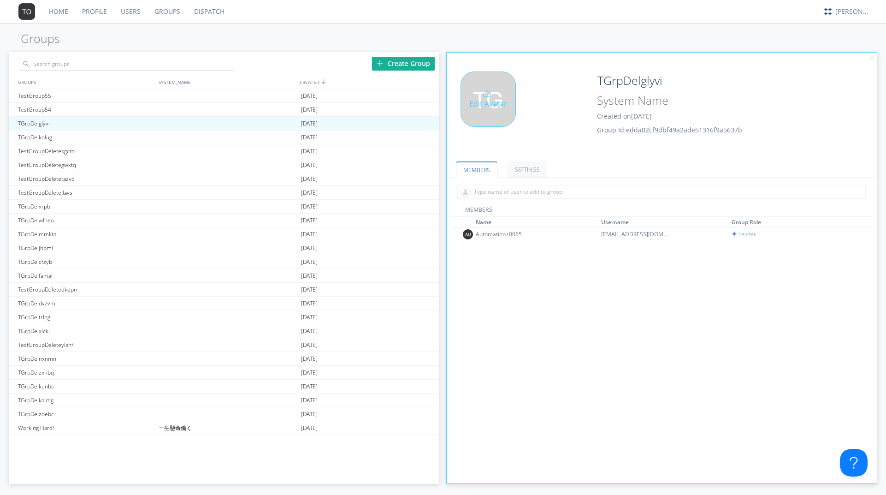
click at [510, 128] on div "Edit Avatar" at bounding box center [518, 110] width 143 height 78
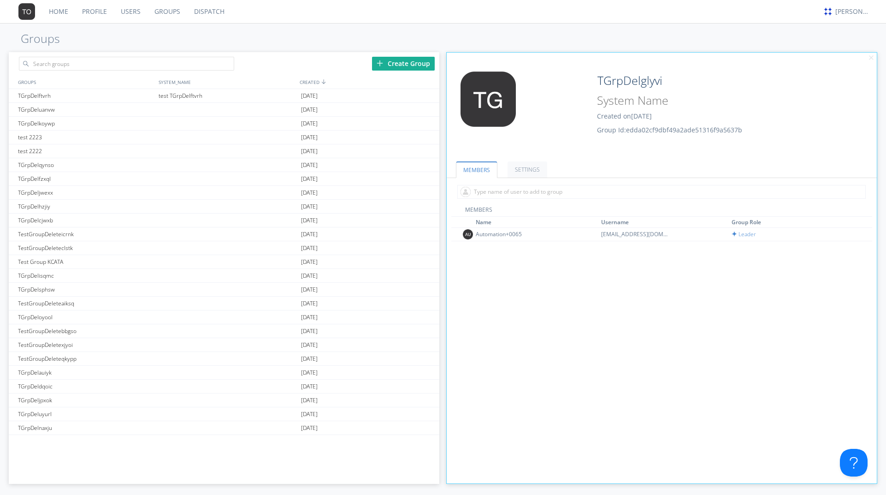
scroll to position [21, 0]
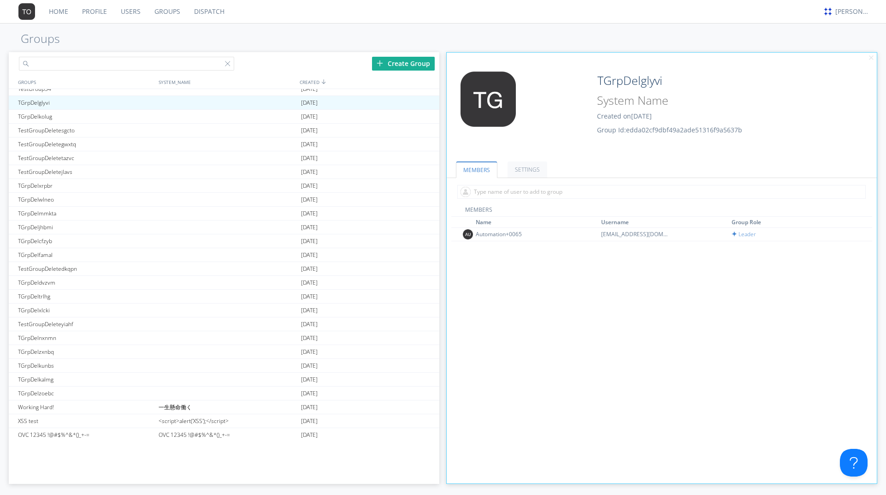
click at [77, 65] on input "text" at bounding box center [126, 64] width 215 height 14
type input "1 Ever"
click at [170, 14] on link "Groups" at bounding box center [168, 11] width 40 height 23
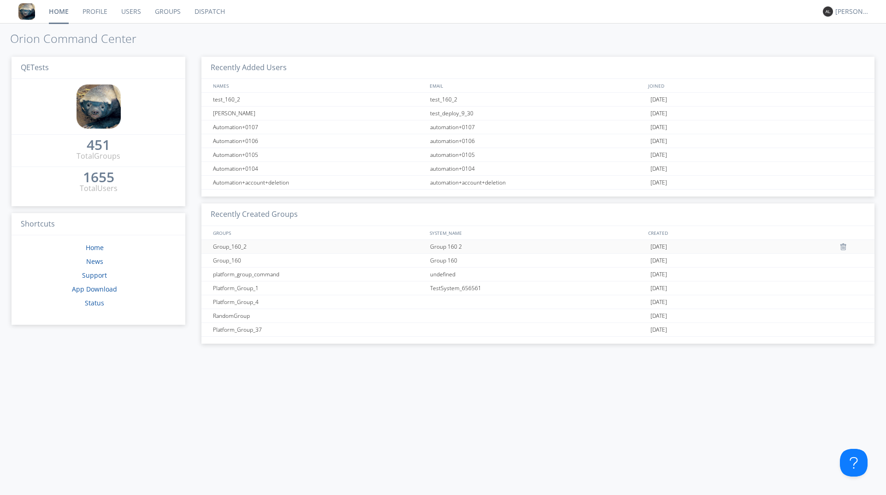
click at [236, 244] on div "Group_160_2" at bounding box center [319, 246] width 217 height 13
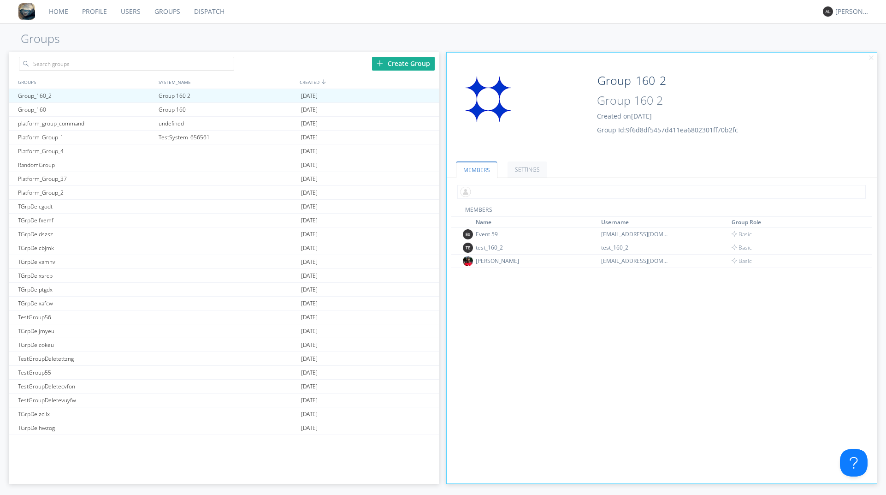
click at [495, 192] on input "text" at bounding box center [661, 192] width 409 height 14
type input "a"
click at [623, 105] on input "Group 160 2" at bounding box center [668, 101] width 149 height 18
click at [626, 77] on input "Group_160_2" at bounding box center [668, 80] width 149 height 18
click at [842, 9] on div "Alejandro" at bounding box center [853, 11] width 35 height 9
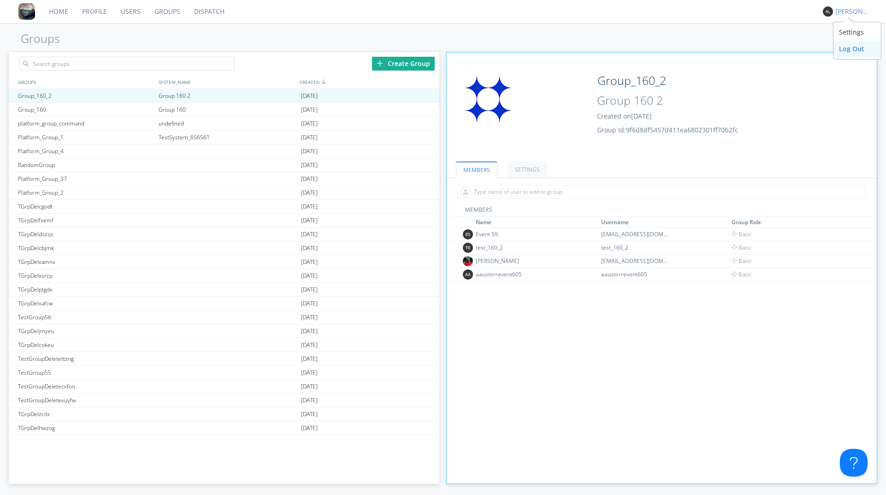
click at [841, 49] on div "Log Out" at bounding box center [857, 49] width 47 height 17
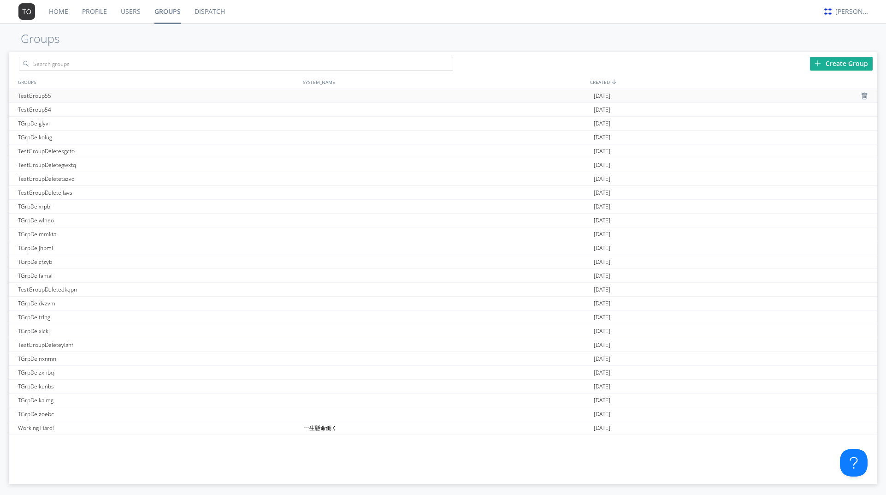
click at [137, 98] on div "TestGroup55" at bounding box center [159, 95] width 286 height 13
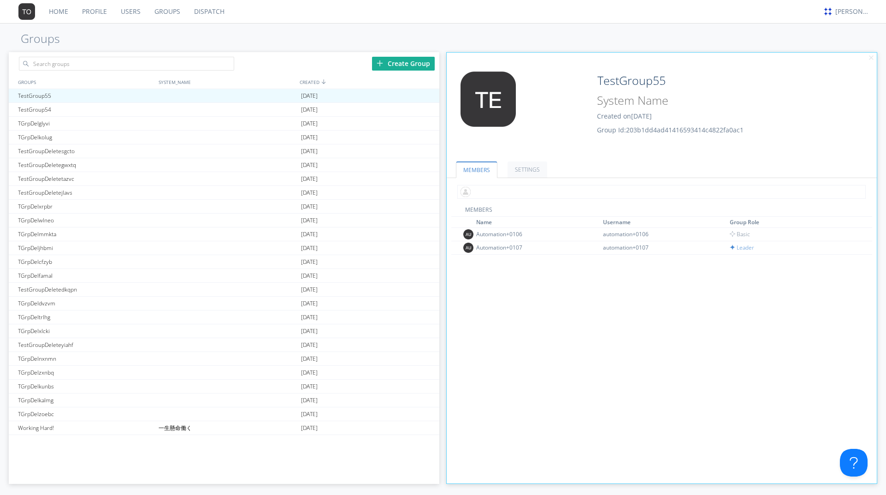
click at [536, 193] on input "text" at bounding box center [661, 192] width 409 height 14
type input "a"
click at [848, 12] on div "[PERSON_NAME]" at bounding box center [853, 11] width 35 height 9
click at [848, 46] on div "Log Out" at bounding box center [857, 49] width 47 height 17
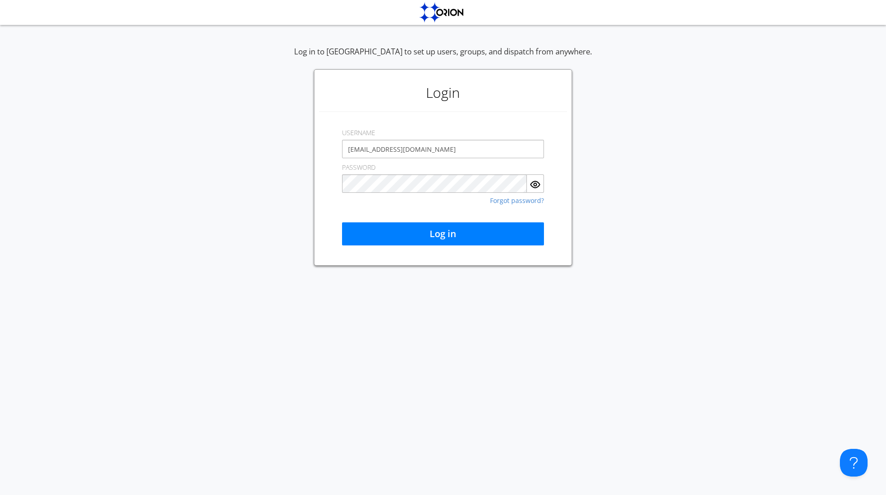
type input "[EMAIL_ADDRESS][DOMAIN_NAME]"
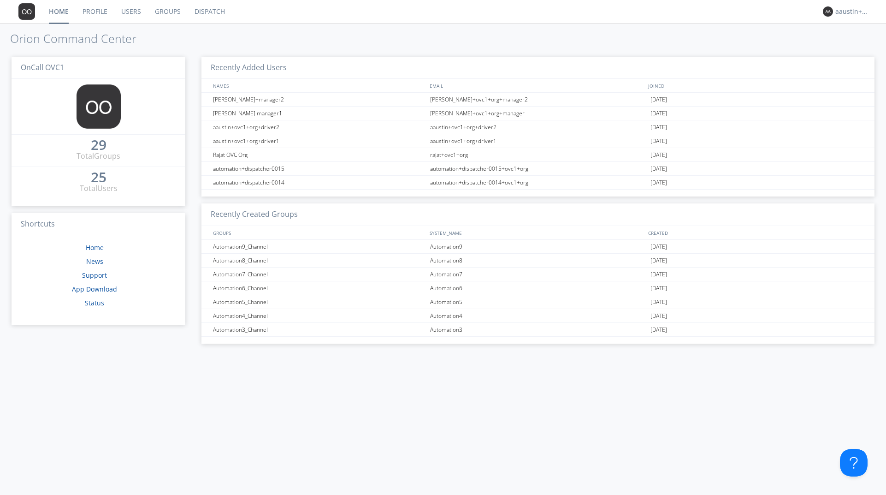
click at [163, 11] on link "Groups" at bounding box center [168, 11] width 40 height 23
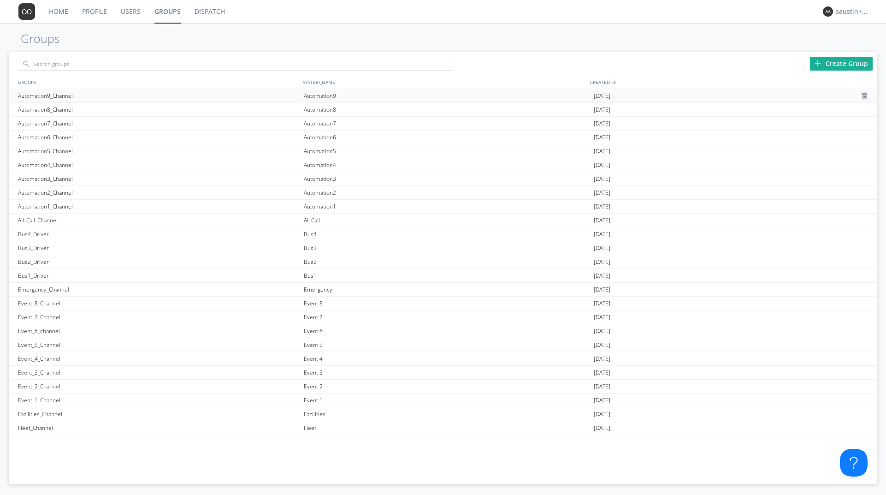
click at [292, 97] on div "Automation9_Channel" at bounding box center [159, 95] width 286 height 13
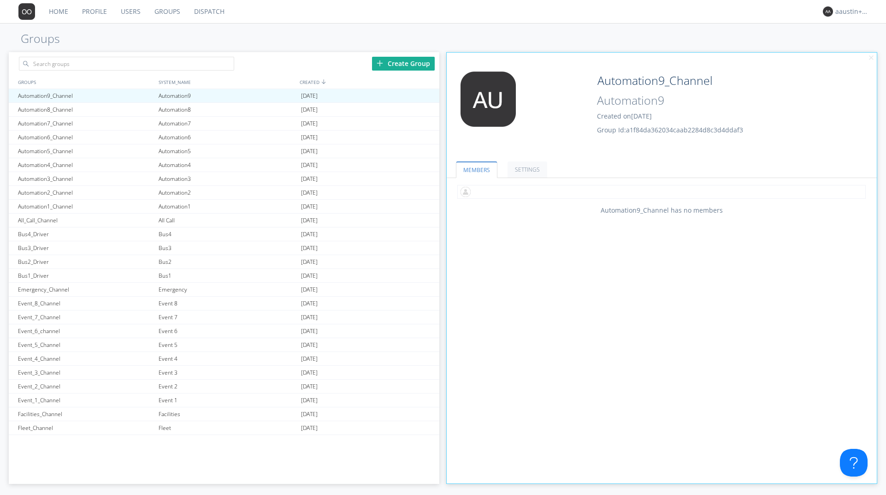
click at [548, 192] on input "text" at bounding box center [661, 192] width 409 height 14
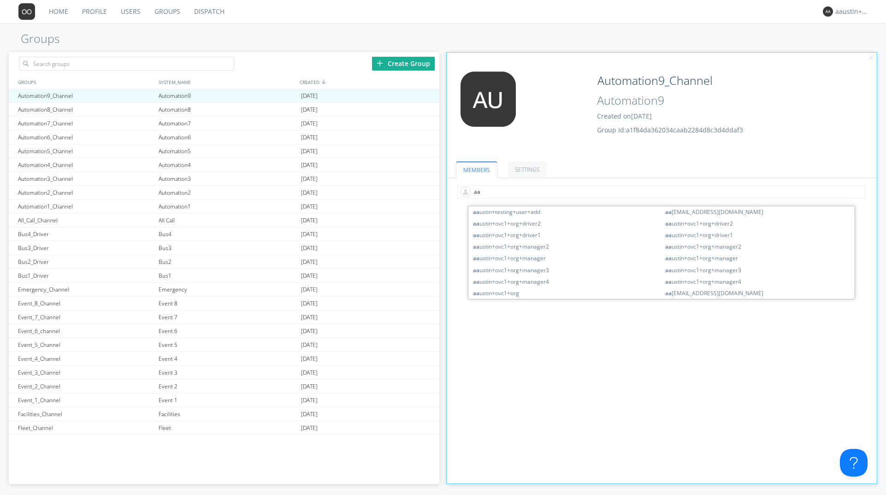
type input "aau"
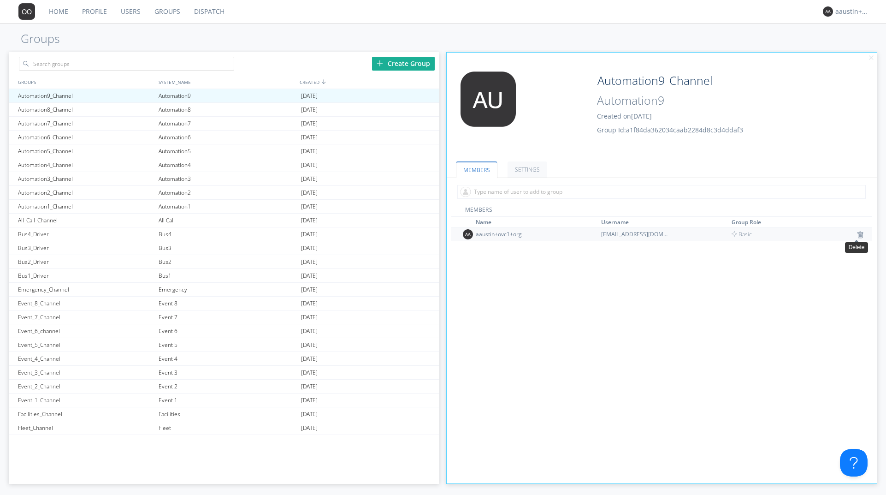
click at [858, 238] on img at bounding box center [860, 234] width 6 height 7
click at [74, 61] on input "text" at bounding box center [126, 64] width 215 height 14
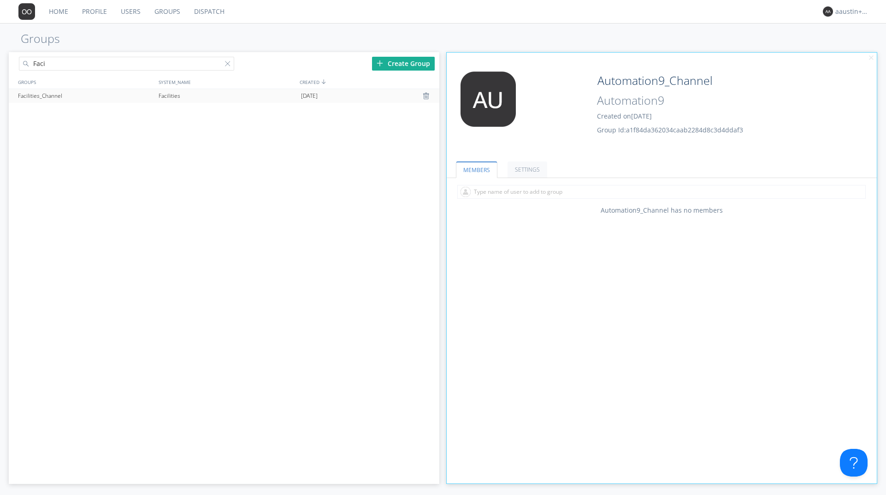
type input "Faci"
click at [53, 95] on div "Facilities_Channel" at bounding box center [86, 96] width 141 height 14
type input "Facilities_Channel"
type input "Facilities"
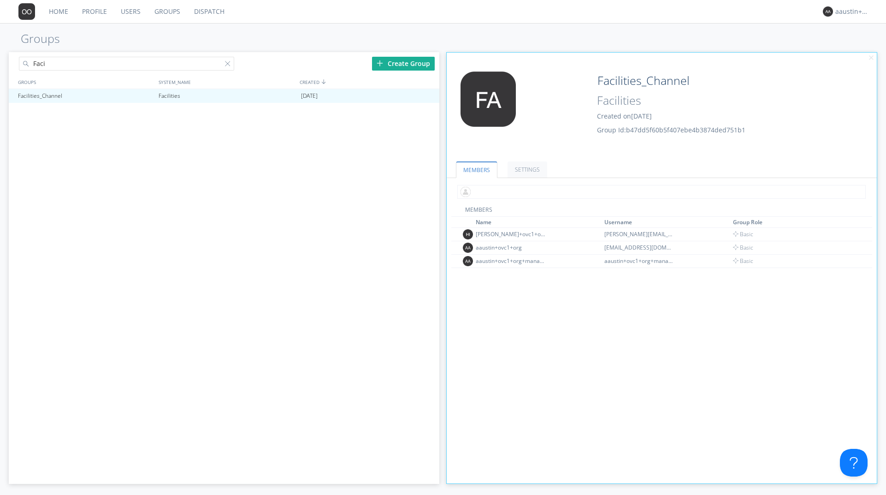
click at [541, 186] on input "text" at bounding box center [661, 192] width 409 height 14
type input "a"
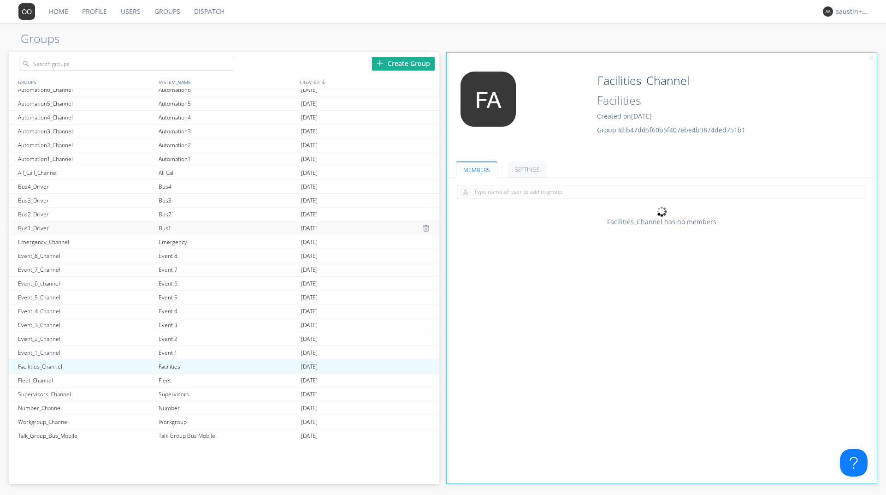
scroll to position [51, 0]
click at [521, 191] on input "text" at bounding box center [661, 192] width 409 height 14
click at [133, 11] on link "Users" at bounding box center [131, 11] width 34 height 23
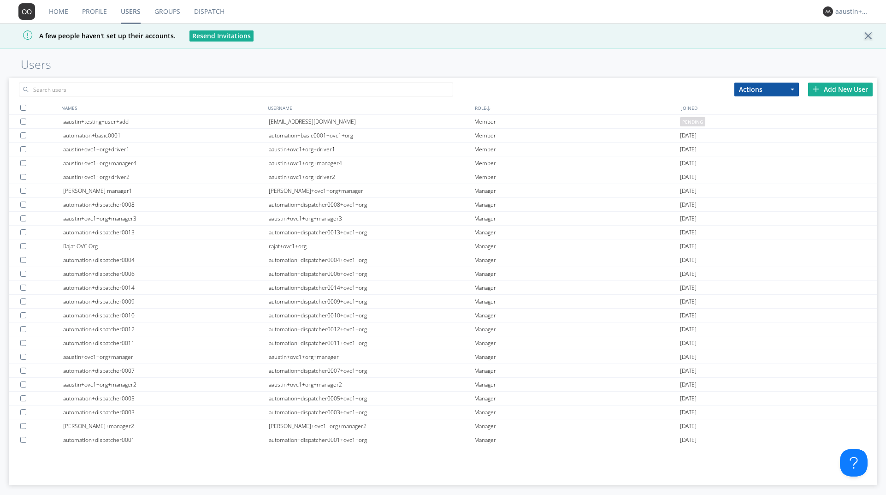
click at [172, 10] on link "Groups" at bounding box center [168, 11] width 40 height 23
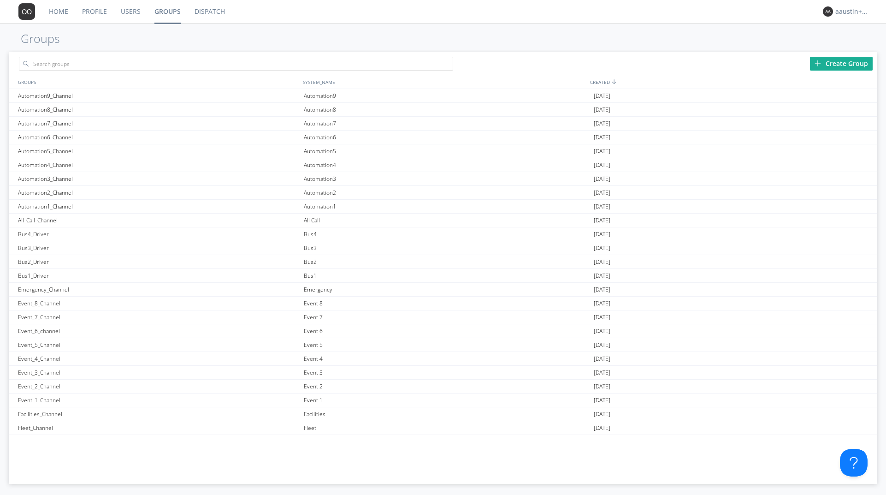
click at [61, 7] on link "Home" at bounding box center [58, 11] width 33 height 23
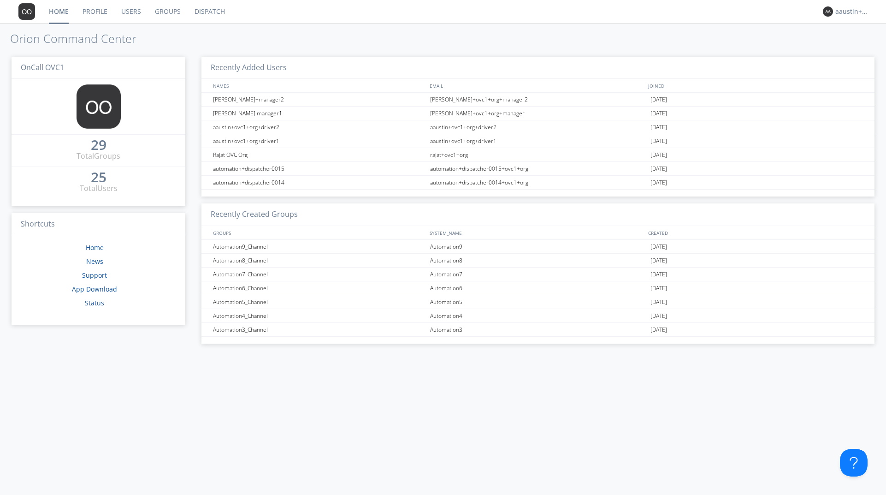
click at [210, 8] on link "Dispatch" at bounding box center [210, 11] width 44 height 23
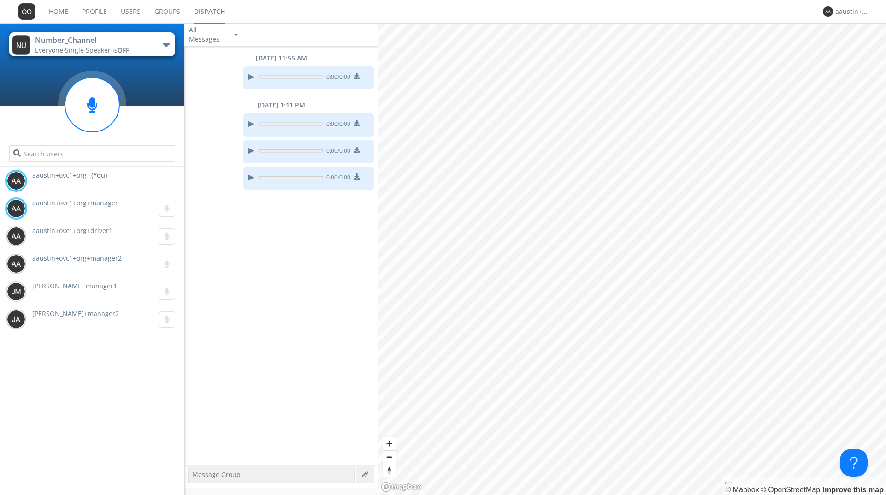
click at [160, 11] on link "Groups" at bounding box center [168, 11] width 40 height 23
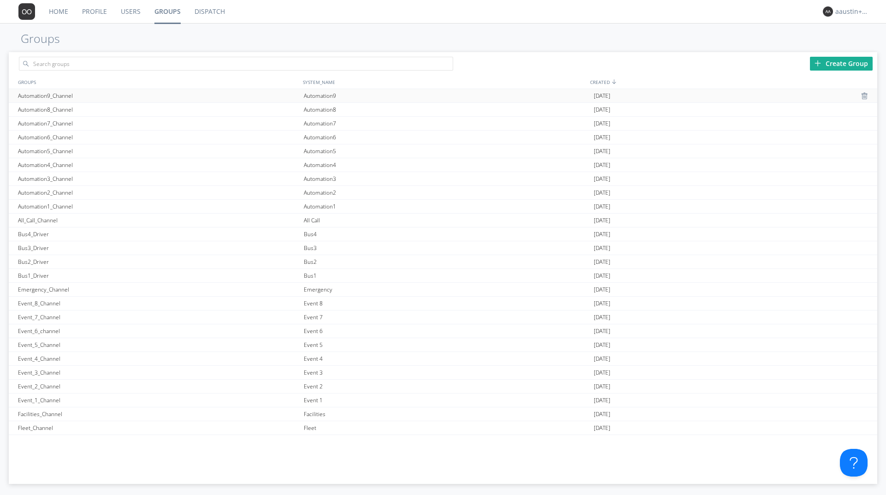
click at [312, 100] on div "Automation9" at bounding box center [447, 95] width 290 height 13
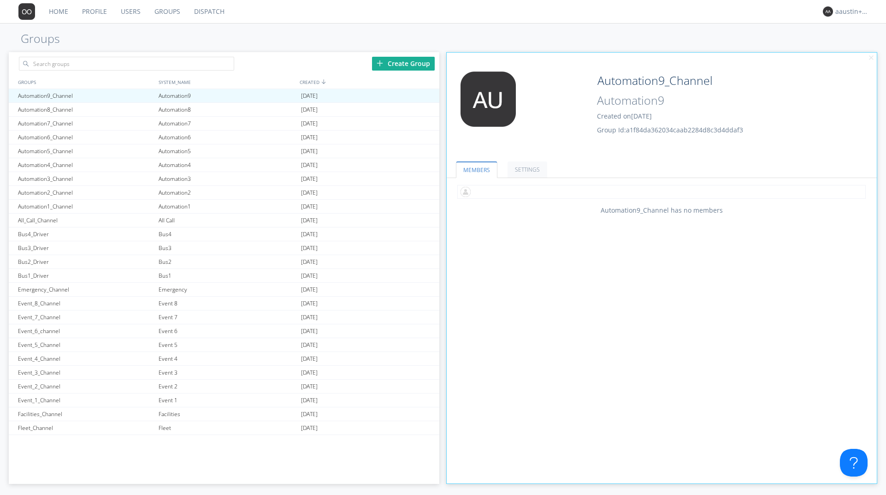
click at [538, 193] on input "text" at bounding box center [661, 192] width 409 height 14
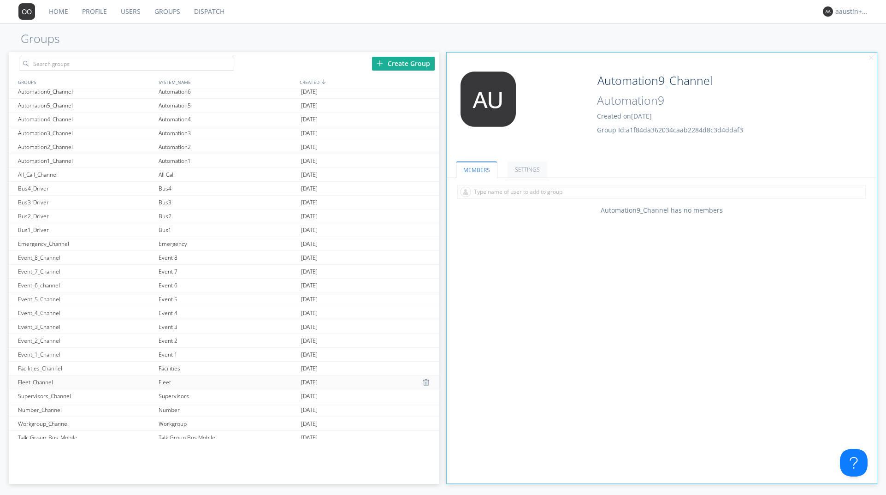
click at [100, 382] on div "Fleet_Channel" at bounding box center [86, 381] width 141 height 13
type input "Fleet_Channel"
type input "Fleet"
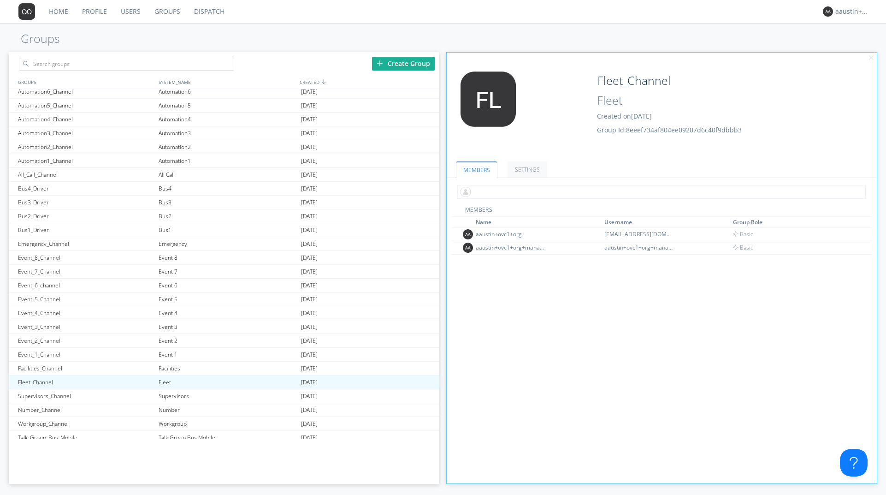
click at [537, 185] on input "text" at bounding box center [661, 192] width 409 height 14
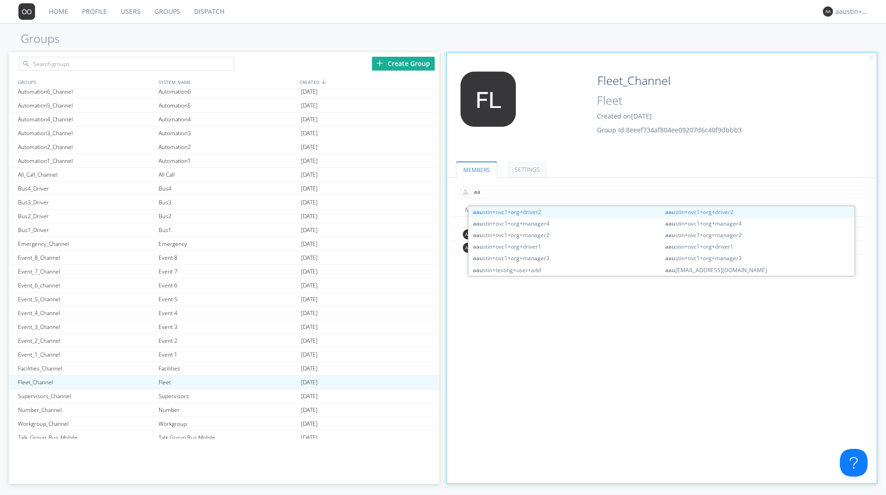
type input "a"
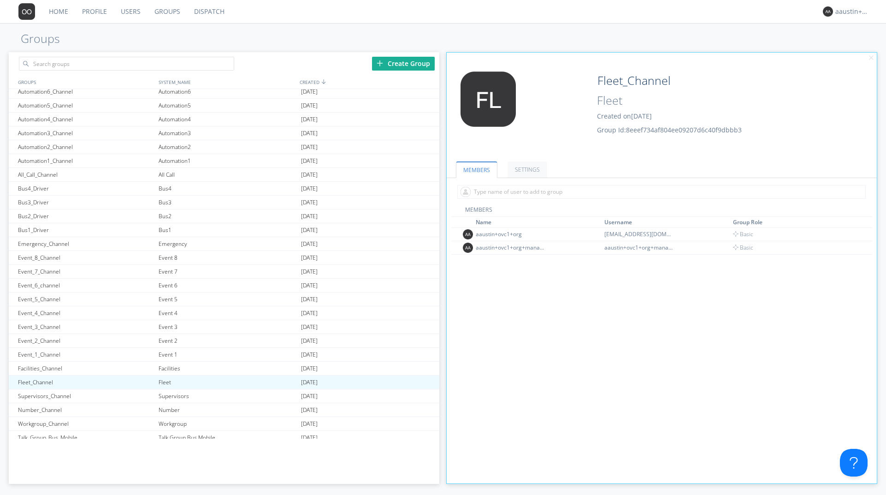
click at [563, 311] on div "MEMBERS Name Username Group Role [PERSON_NAME]+ovc1+org [EMAIL_ADDRESS][DOMAIN_…" at bounding box center [661, 379] width 421 height 346
